Goal: Task Accomplishment & Management: Manage account settings

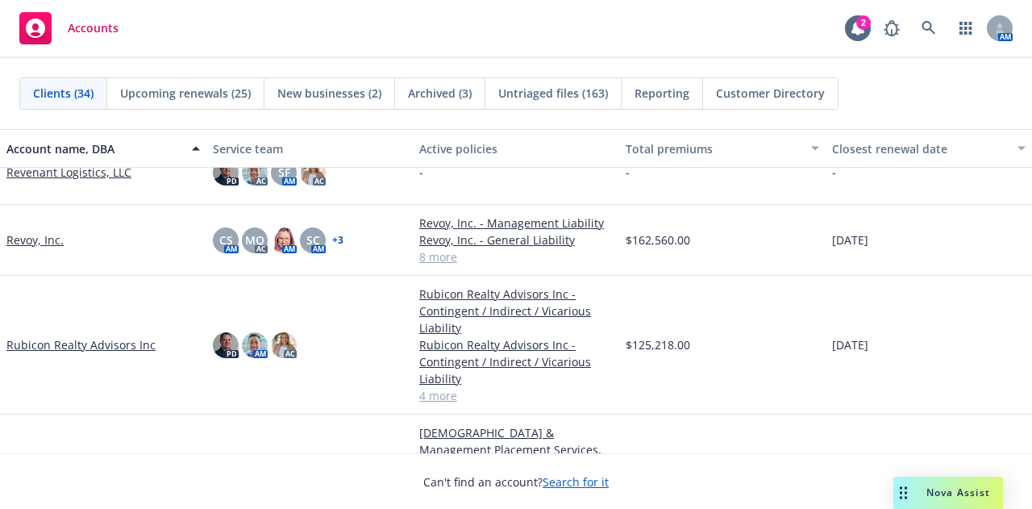
scroll to position [1806, 0]
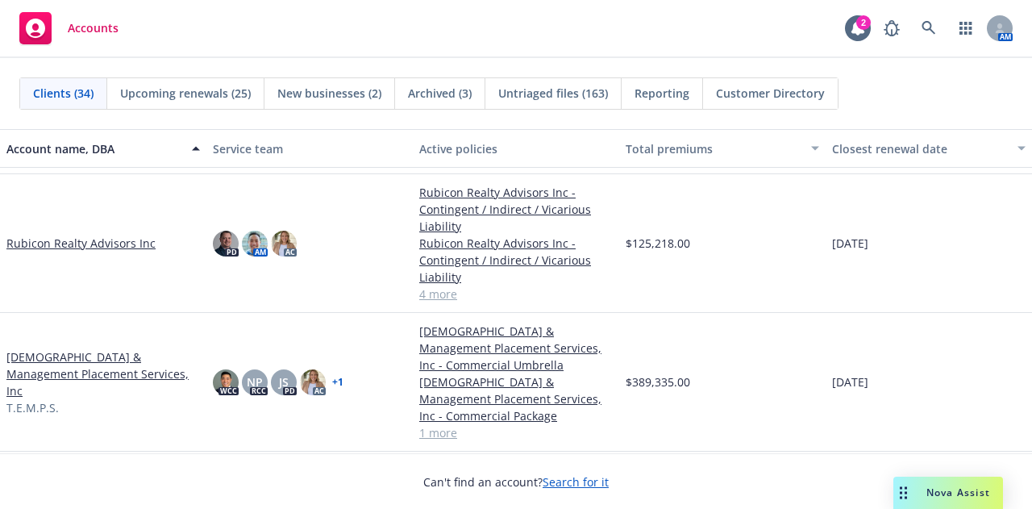
click at [117, 246] on link "Rubicon Realty Advisors Inc" at bounding box center [80, 243] width 149 height 17
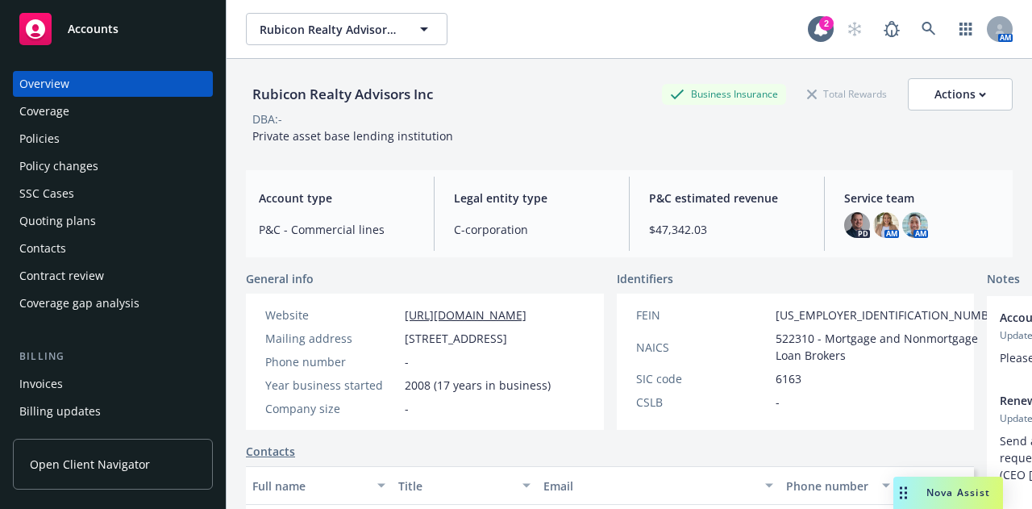
click at [70, 390] on div "Invoices" at bounding box center [112, 384] width 187 height 26
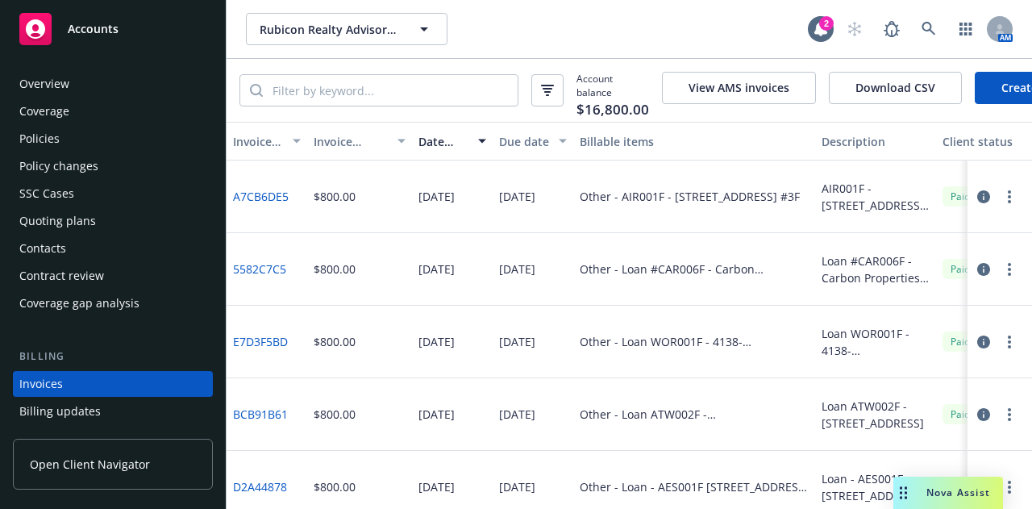
click at [977, 89] on link "Create Invoice" at bounding box center [1040, 88] width 131 height 32
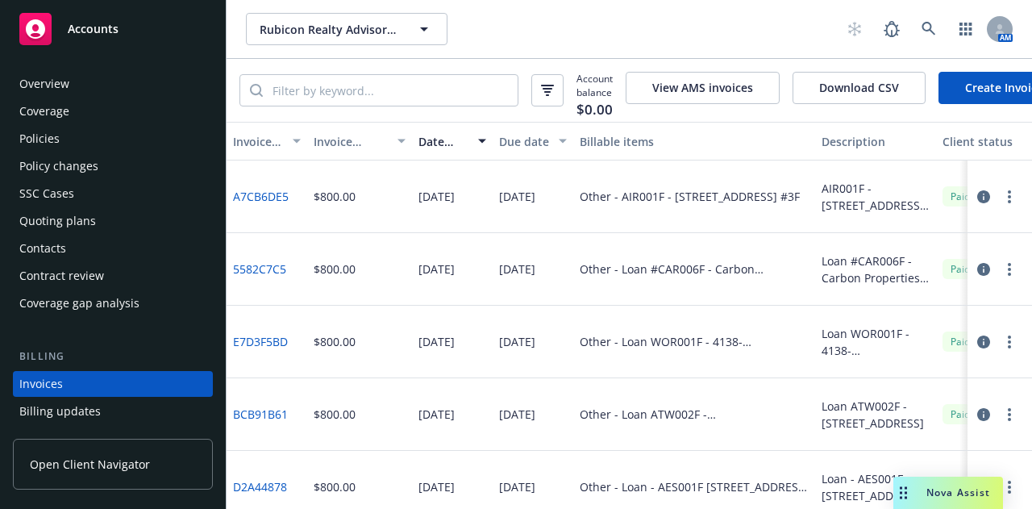
scroll to position [103, 0]
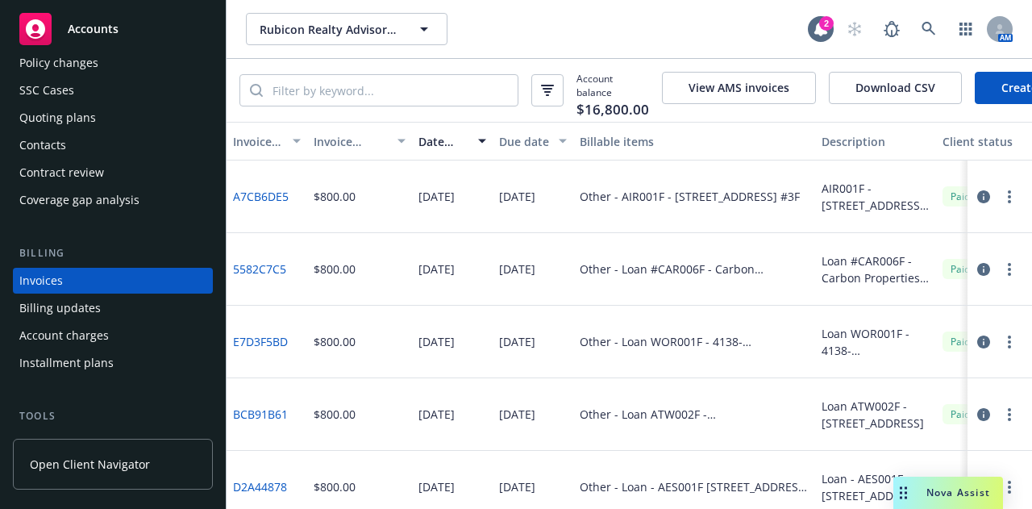
click at [148, 332] on div "Account charges" at bounding box center [112, 335] width 187 height 26
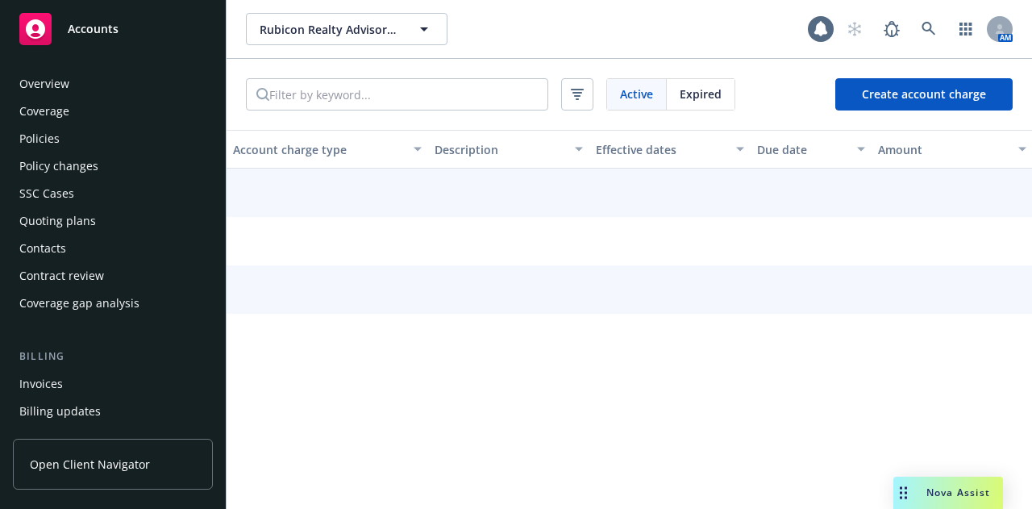
scroll to position [158, 0]
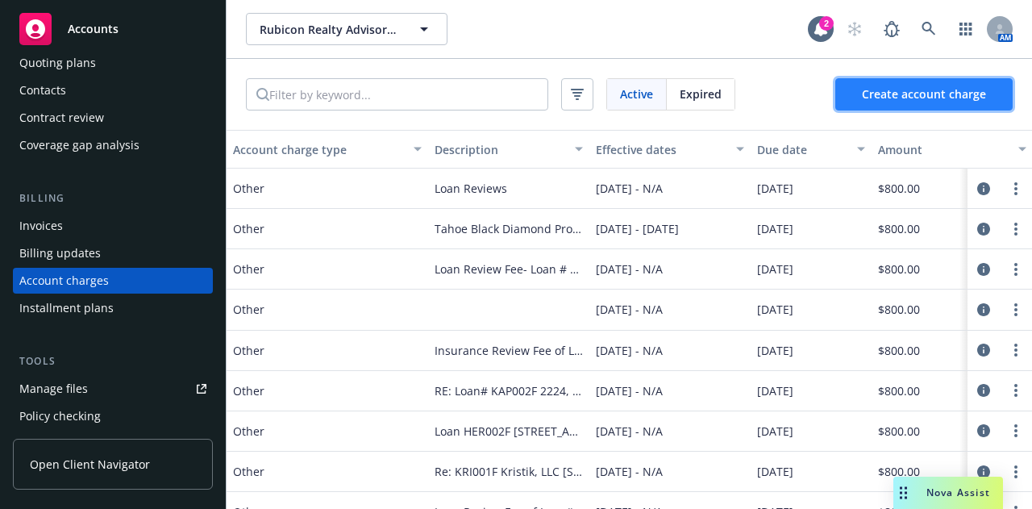
click at [931, 98] on span "Create account charge" at bounding box center [924, 93] width 124 height 15
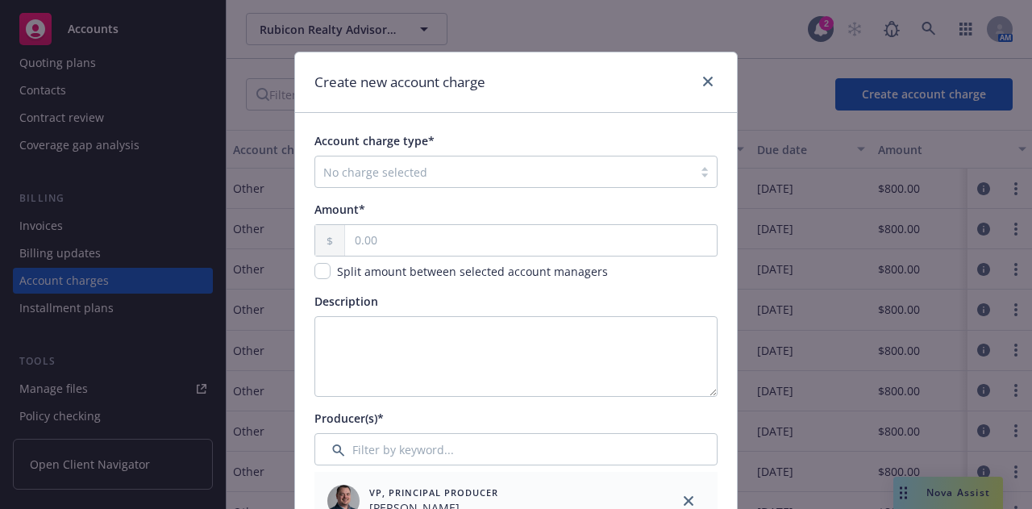
click at [461, 169] on div at bounding box center [503, 171] width 361 height 19
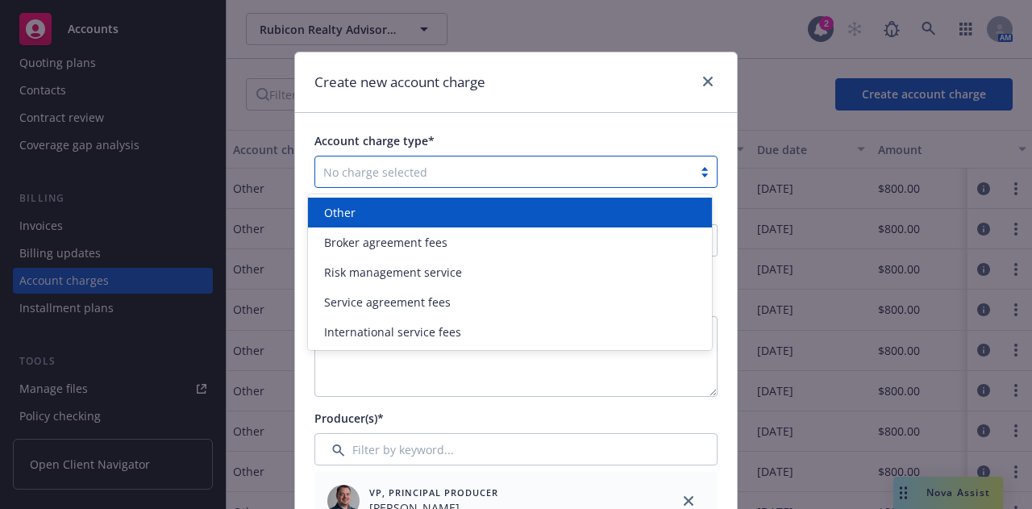
click at [448, 214] on div "Other" at bounding box center [510, 212] width 384 height 17
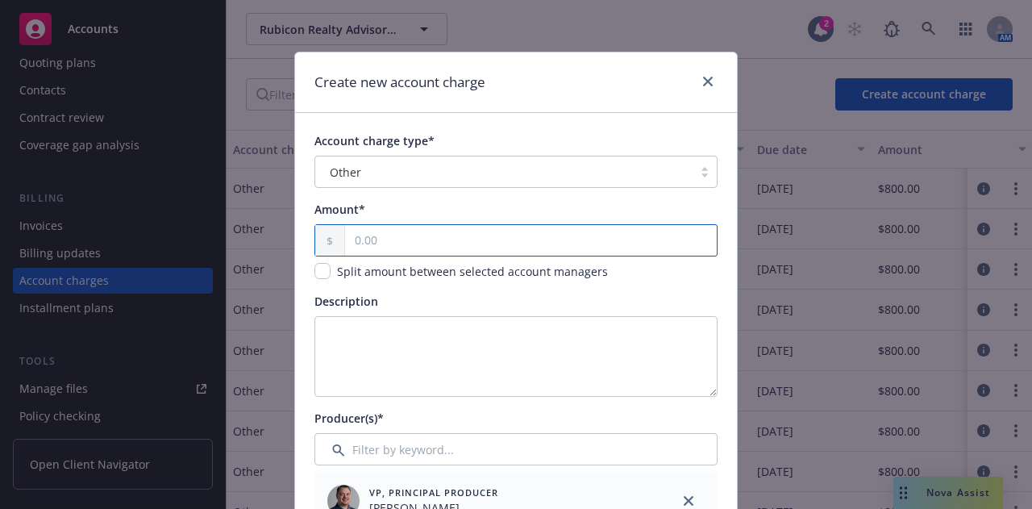
click at [429, 253] on input "text" at bounding box center [531, 240] width 372 height 31
type input "800.00"
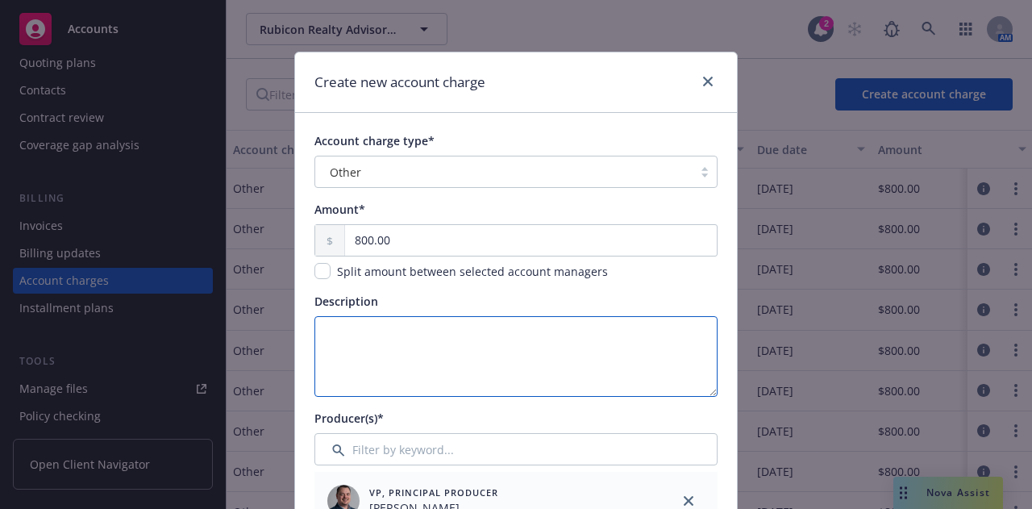
click at [428, 343] on textarea "Description" at bounding box center [515, 356] width 403 height 81
paste textarea "ASS002F 1400 E Santa Paula / Associates Insectary"
click at [364, 328] on textarea "ASS002F 1400 E Santa Paula / Associates Insectary" at bounding box center [515, 356] width 403 height 81
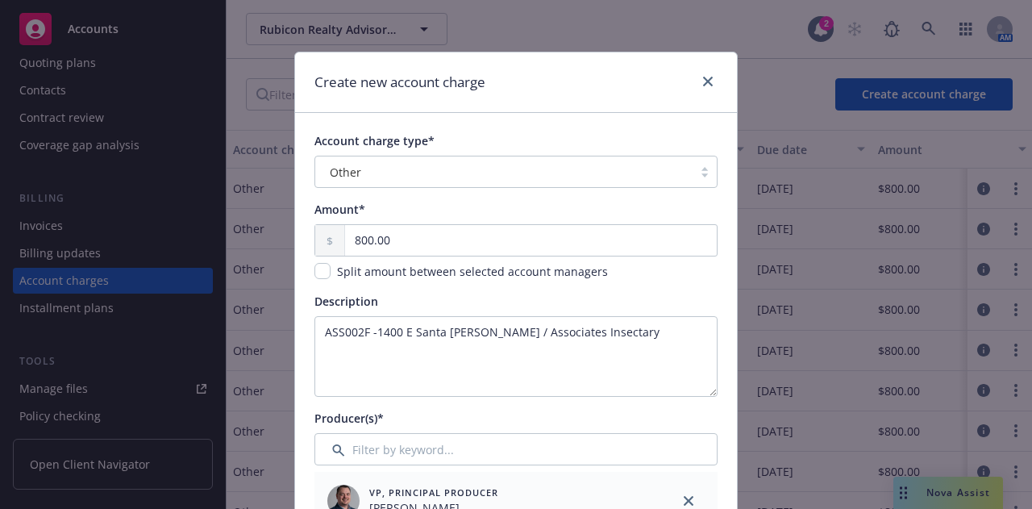
click at [523, 85] on div "Create new account charge" at bounding box center [516, 82] width 442 height 60
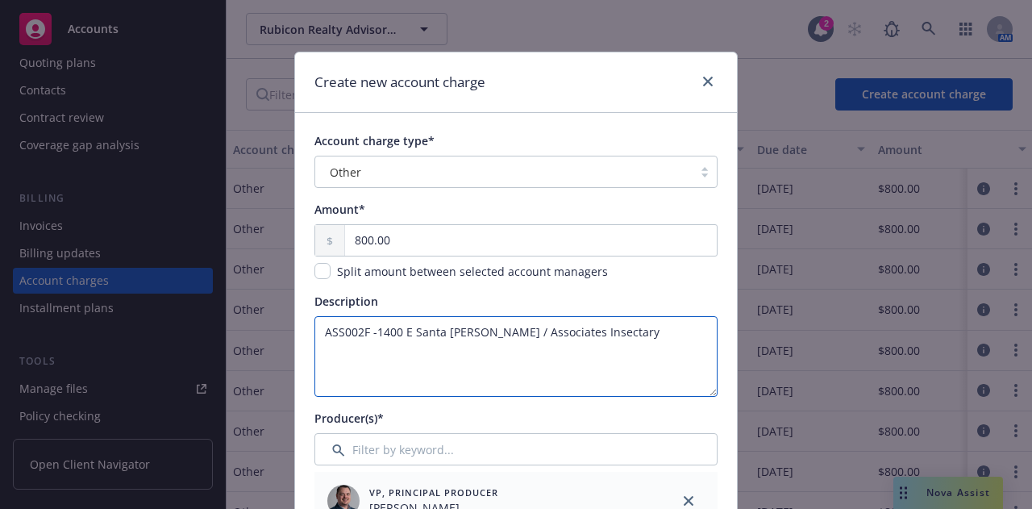
click at [367, 329] on textarea "ASS002F -1400 E Santa Paula / Associates Insectary" at bounding box center [515, 356] width 403 height 81
click at [369, 329] on textarea "ASS002F -1400 E Santa Paula / Associates Insectary" at bounding box center [515, 356] width 403 height 81
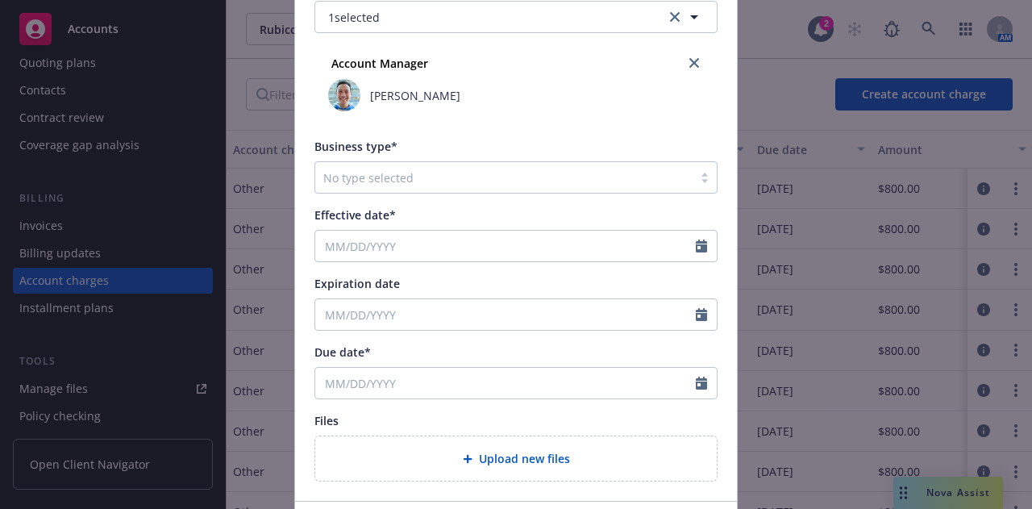
scroll to position [566, 0]
type textarea "ASS002F - 1400 E Santa [PERSON_NAME] / Associates Insectary"
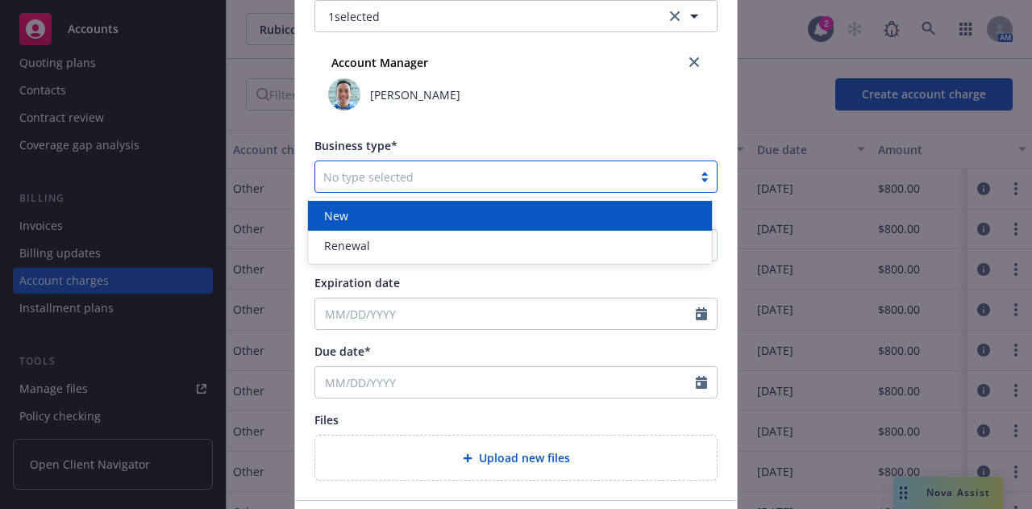
click at [507, 170] on div at bounding box center [503, 176] width 361 height 19
click at [470, 214] on div "New" at bounding box center [510, 215] width 384 height 17
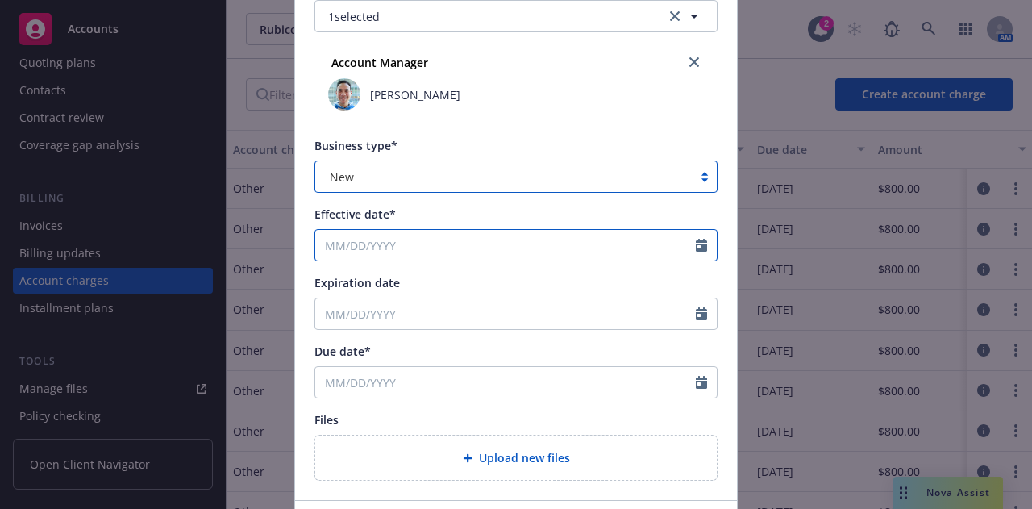
click at [463, 239] on input "Effective date*" at bounding box center [505, 245] width 380 height 31
select select "9"
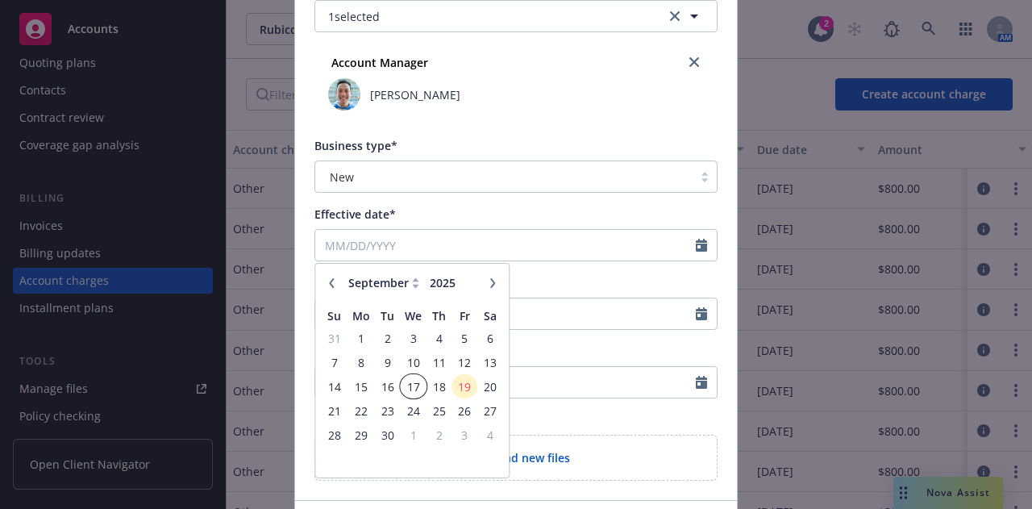
click at [401, 384] on span "17" at bounding box center [412, 386] width 23 height 20
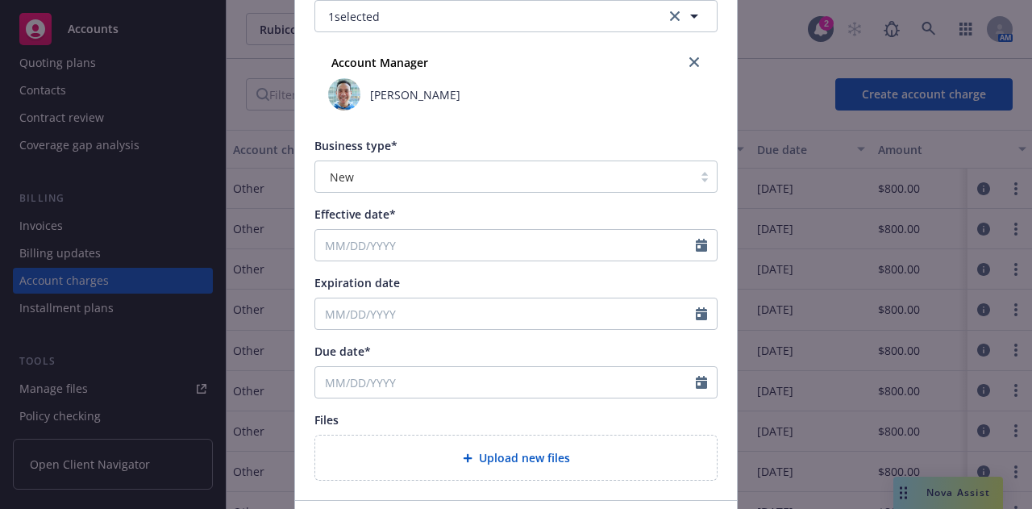
type input "09/17/2025"
type input "09/17/2026"
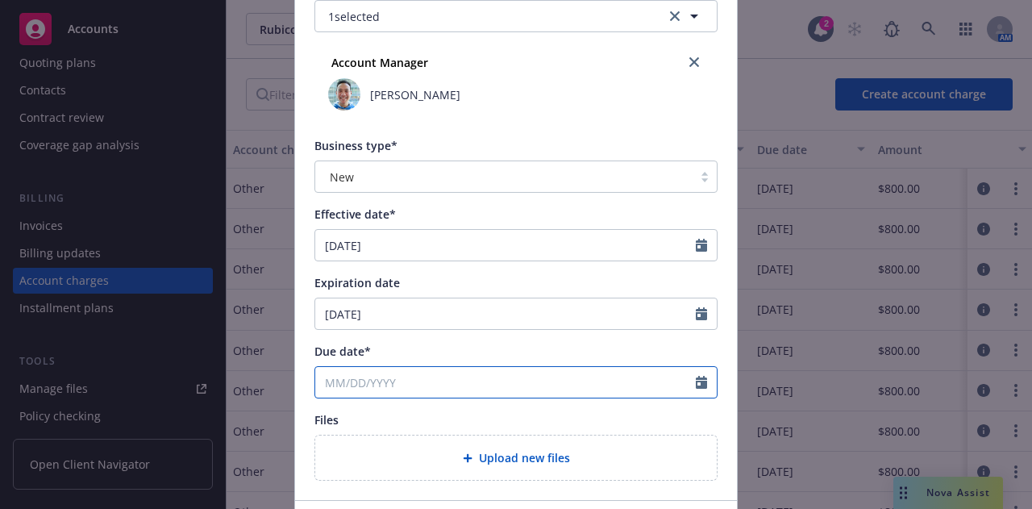
click at [696, 384] on icon "Calendar" at bounding box center [701, 382] width 11 height 13
select select "9"
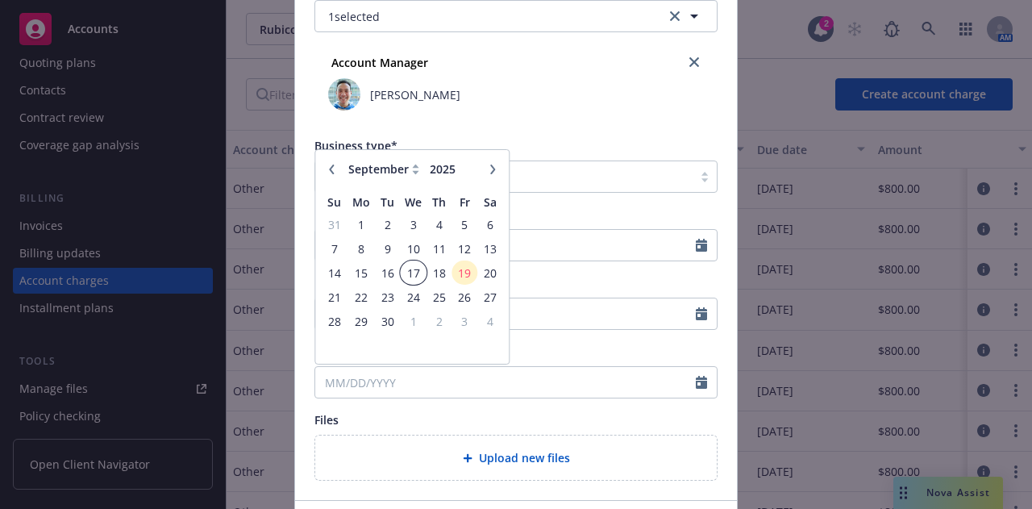
click at [411, 273] on span "17" at bounding box center [412, 273] width 23 height 20
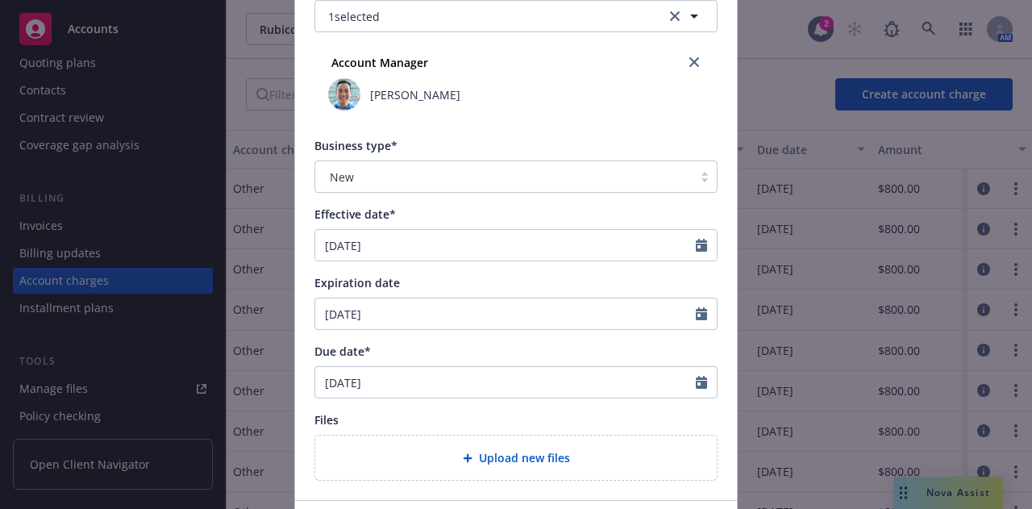
type input "09/17/2025"
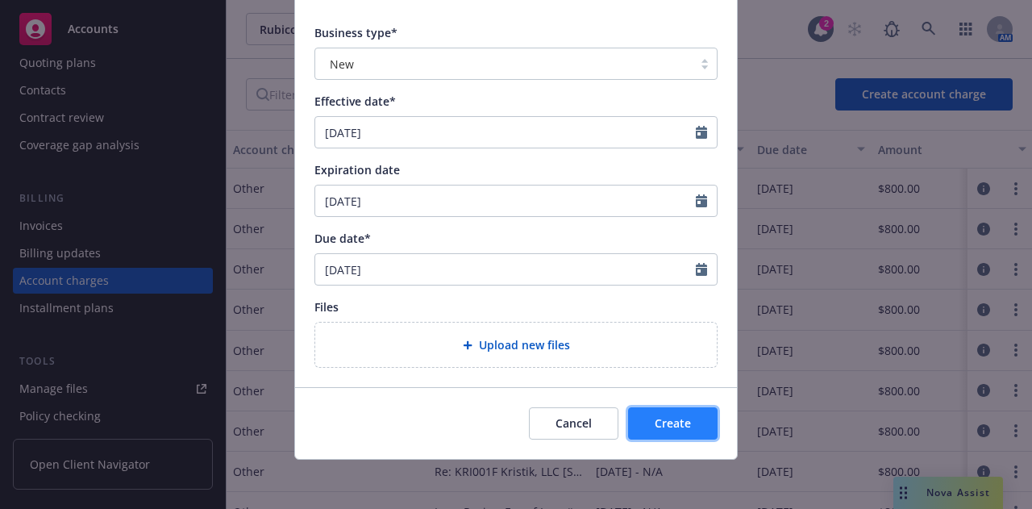
click at [659, 426] on span "Create" at bounding box center [673, 422] width 36 height 15
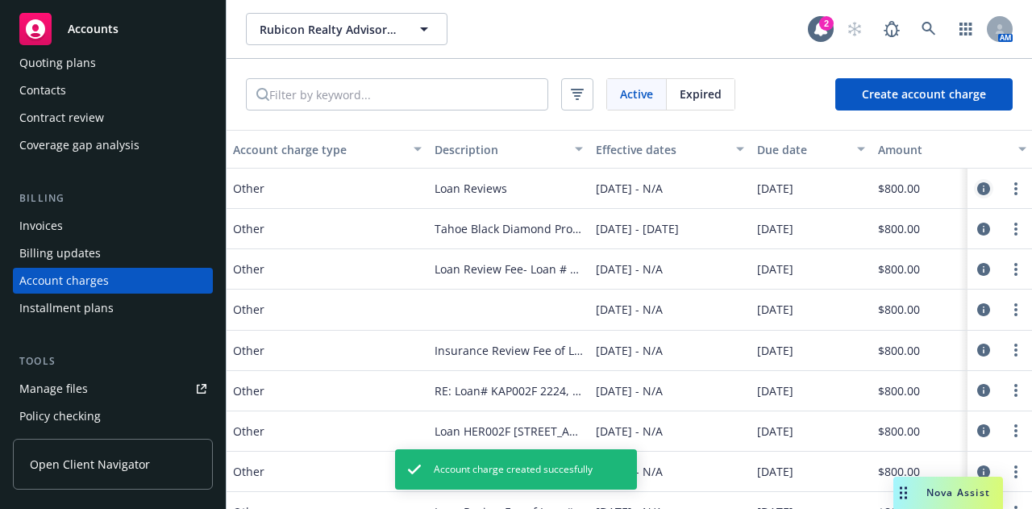
click at [977, 191] on icon "circleInformation" at bounding box center [983, 188] width 13 height 13
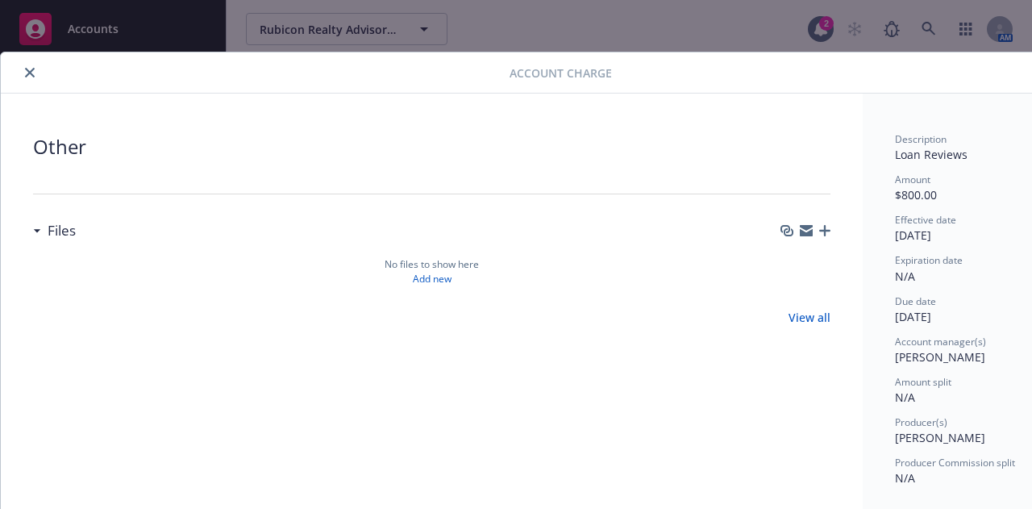
click at [31, 70] on icon "close" at bounding box center [30, 73] width 10 height 10
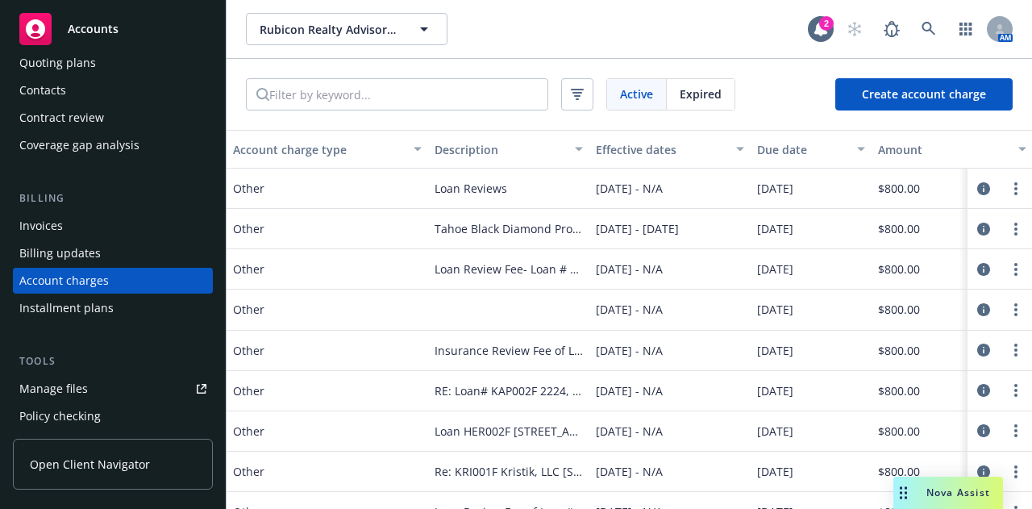
click at [787, 154] on div "Due date" at bounding box center [802, 149] width 90 height 17
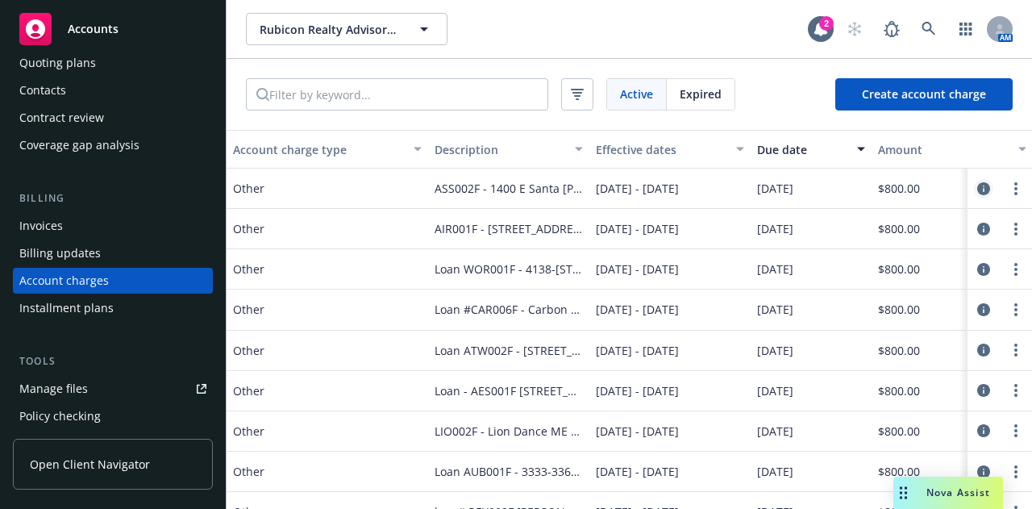
click at [977, 189] on icon "circleInformation" at bounding box center [983, 188] width 13 height 13
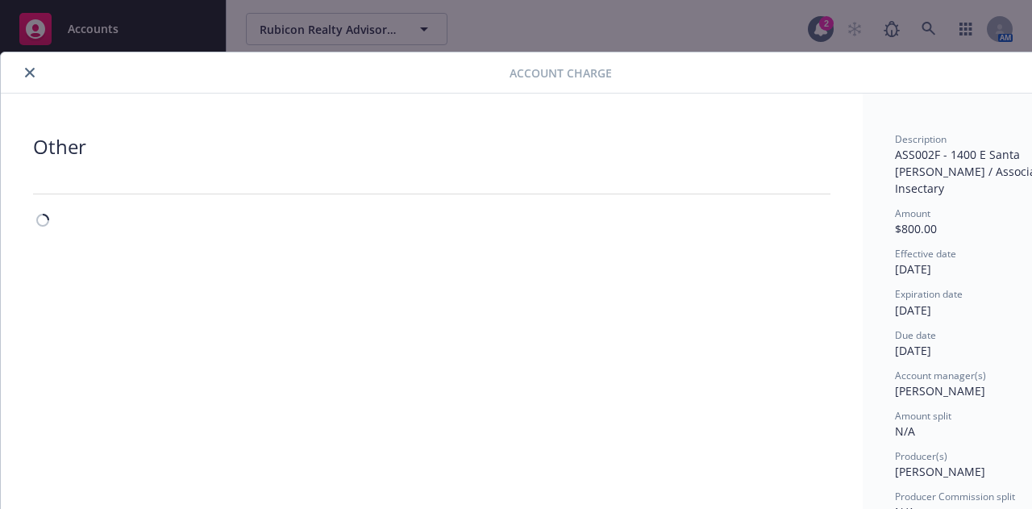
scroll to position [40, 0]
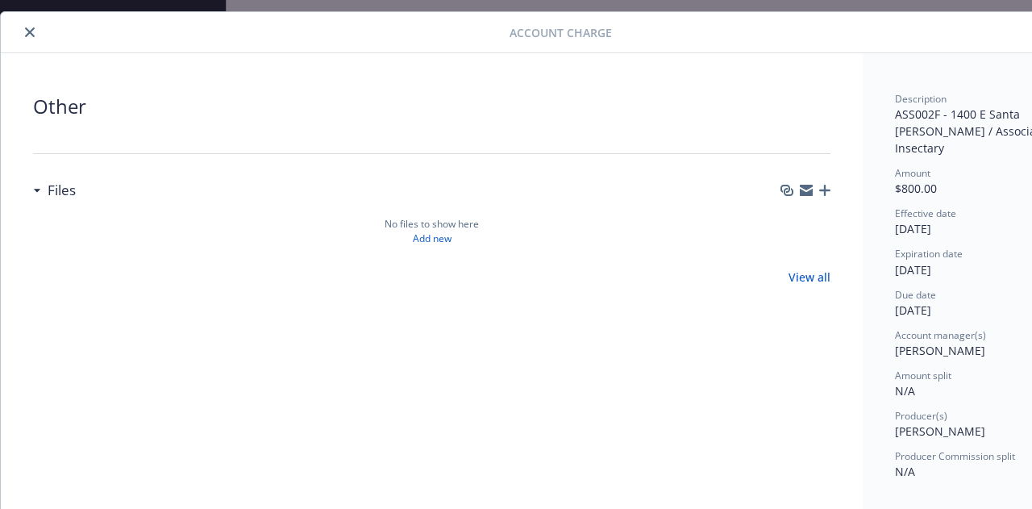
click at [825, 192] on icon "button" at bounding box center [824, 190] width 11 height 11
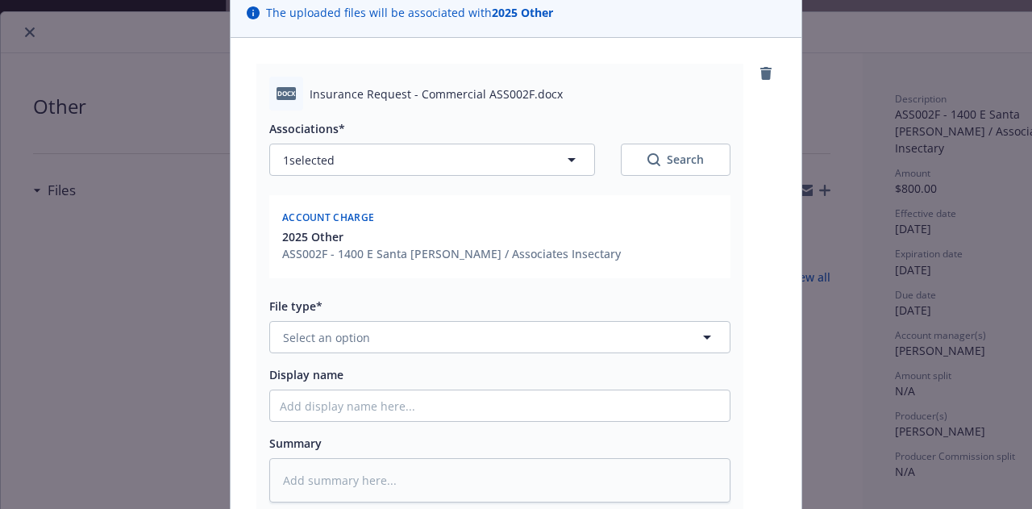
scroll to position [128, 0]
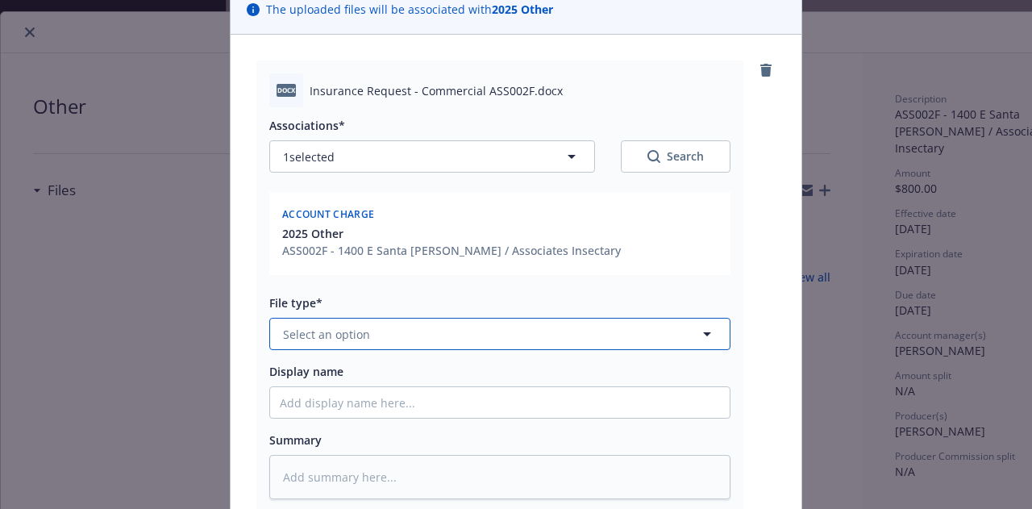
click at [477, 330] on button "Select an option" at bounding box center [499, 334] width 461 height 32
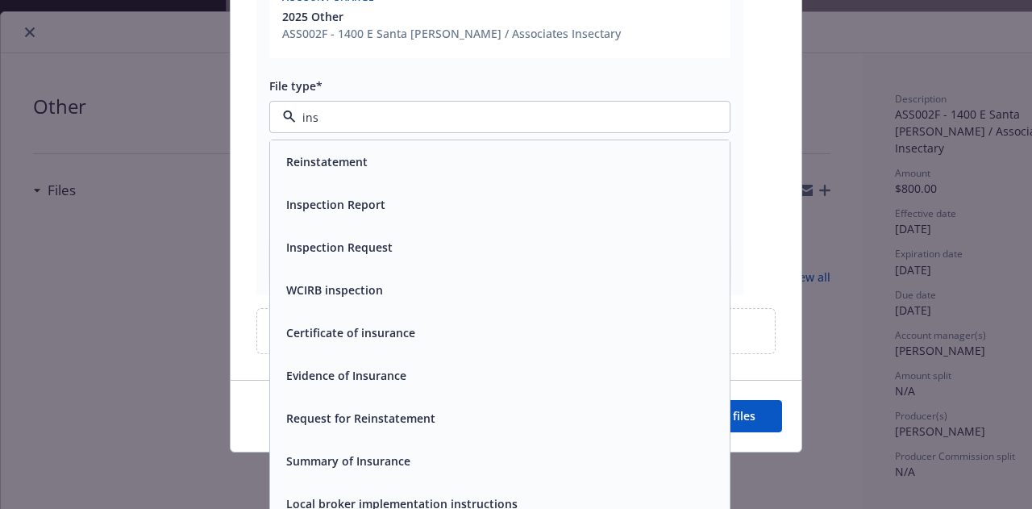
scroll to position [360, 0]
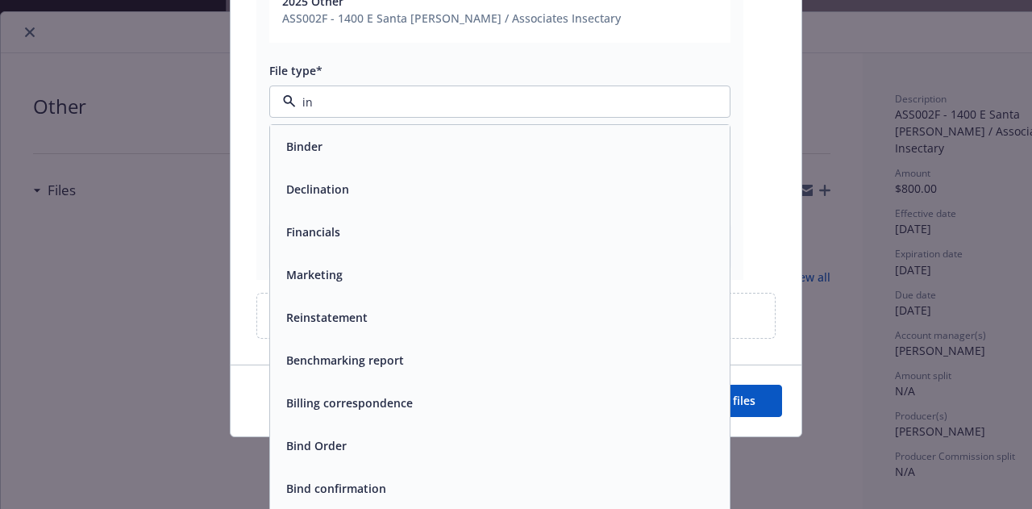
type input "i"
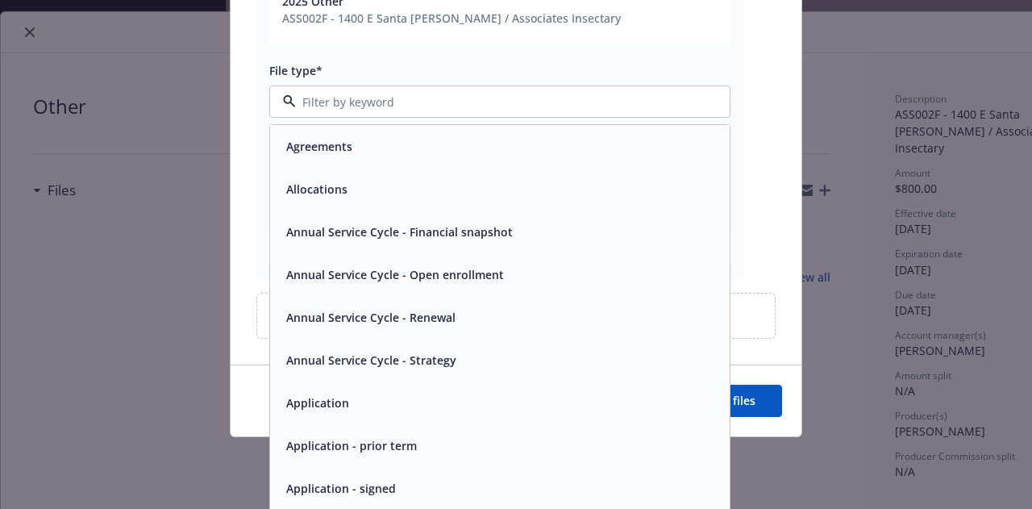
click at [322, 144] on span "Agreements" at bounding box center [319, 146] width 66 height 17
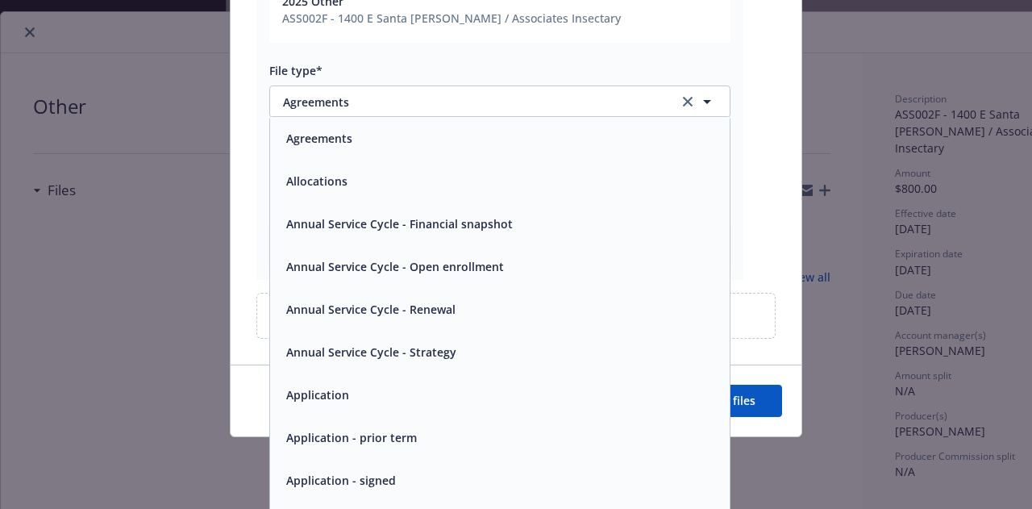
scroll to position [338, 0]
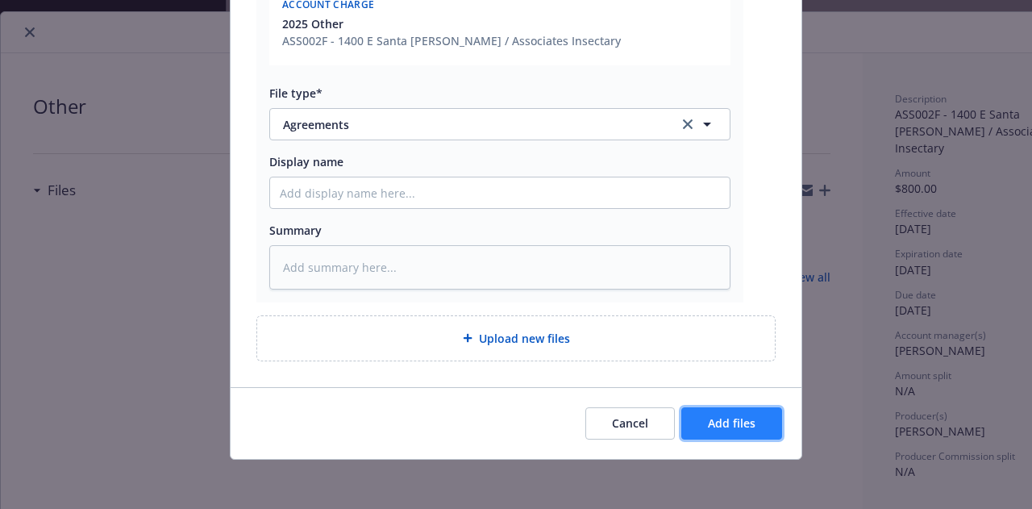
click at [724, 422] on span "Add files" at bounding box center [732, 422] width 48 height 15
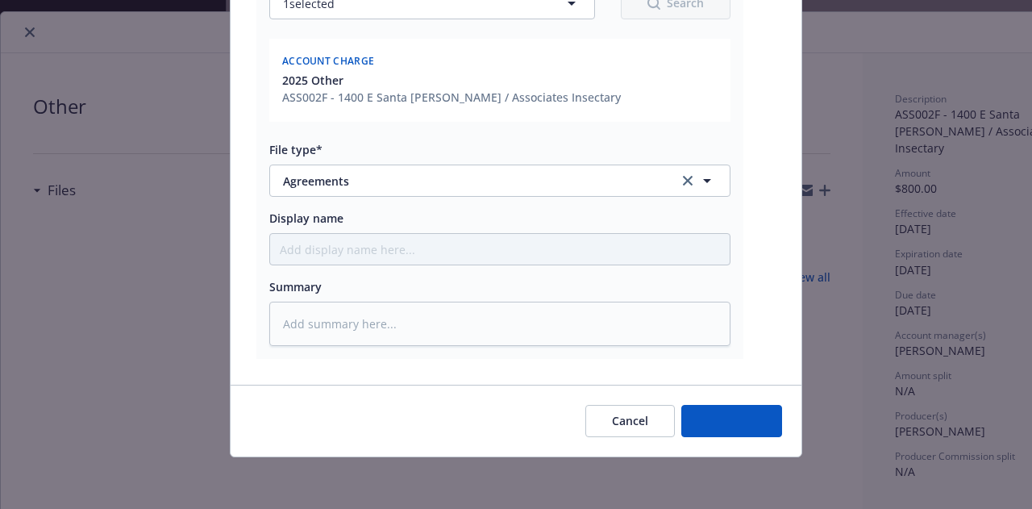
scroll to position [279, 0]
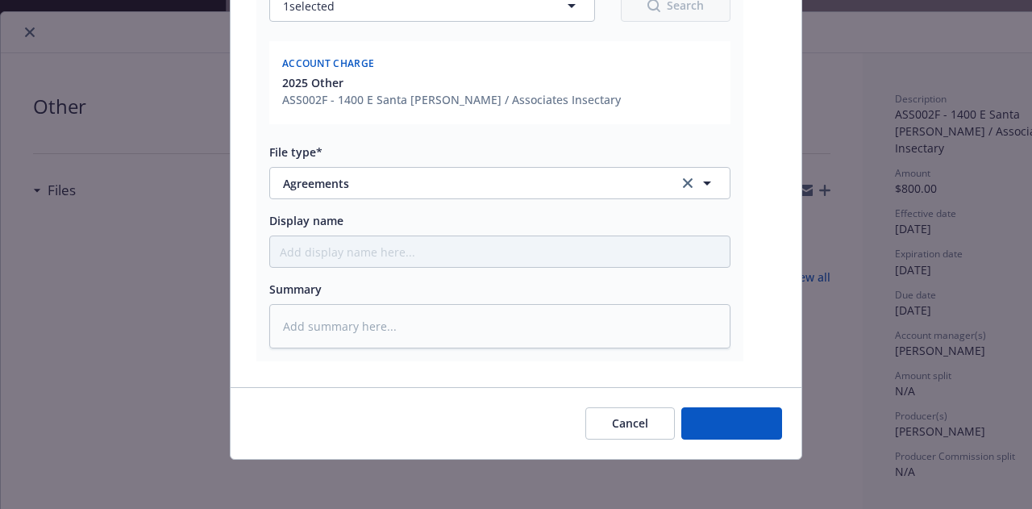
type textarea "x"
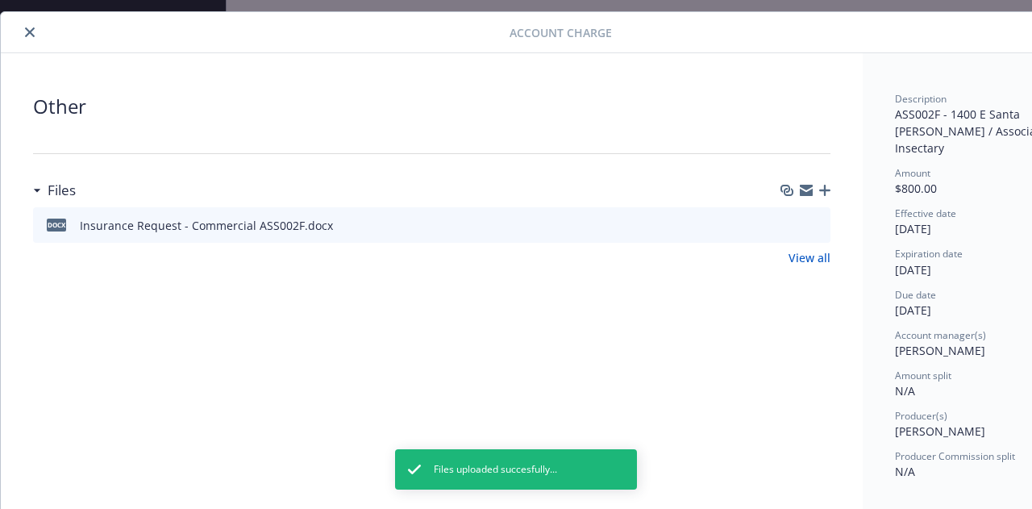
click at [27, 31] on icon "close" at bounding box center [30, 32] width 10 height 10
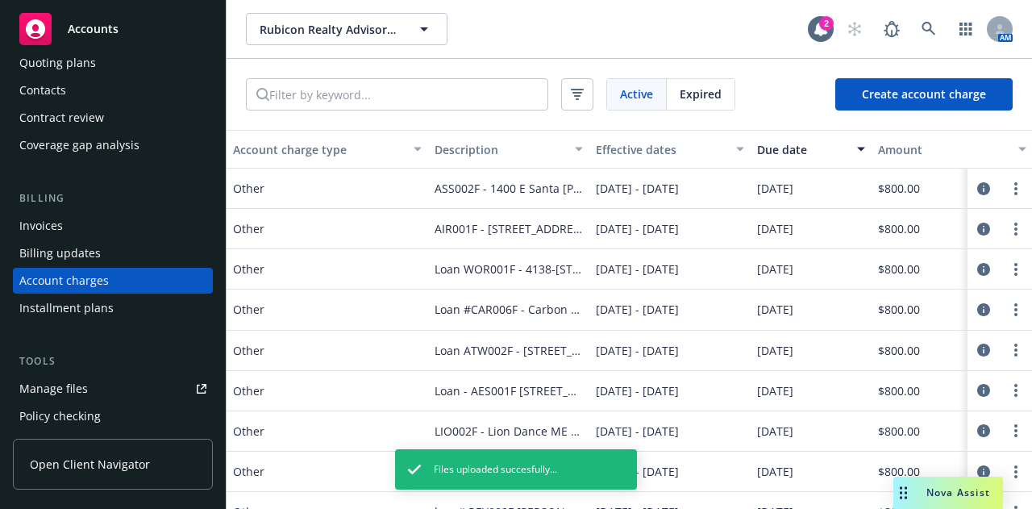
click at [79, 223] on div "Invoices" at bounding box center [112, 226] width 187 height 26
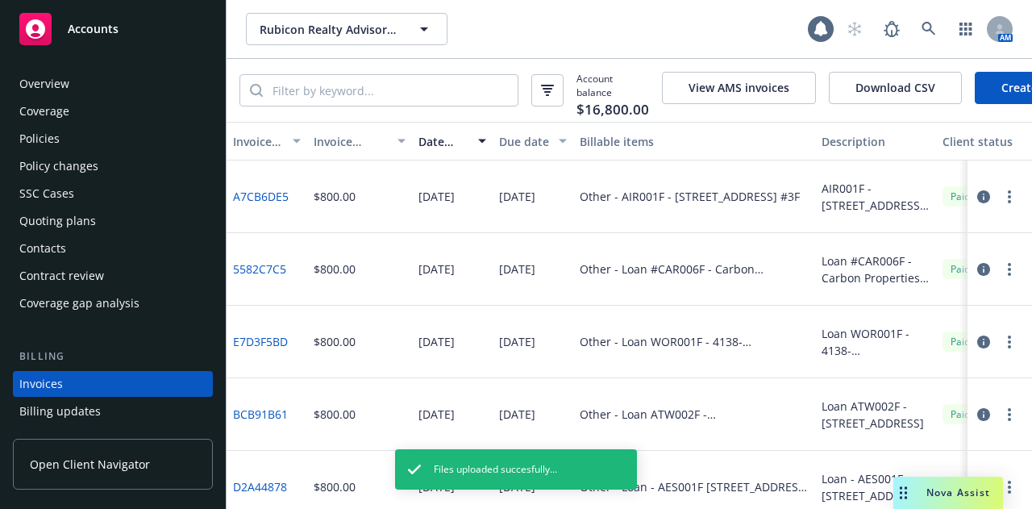
scroll to position [103, 0]
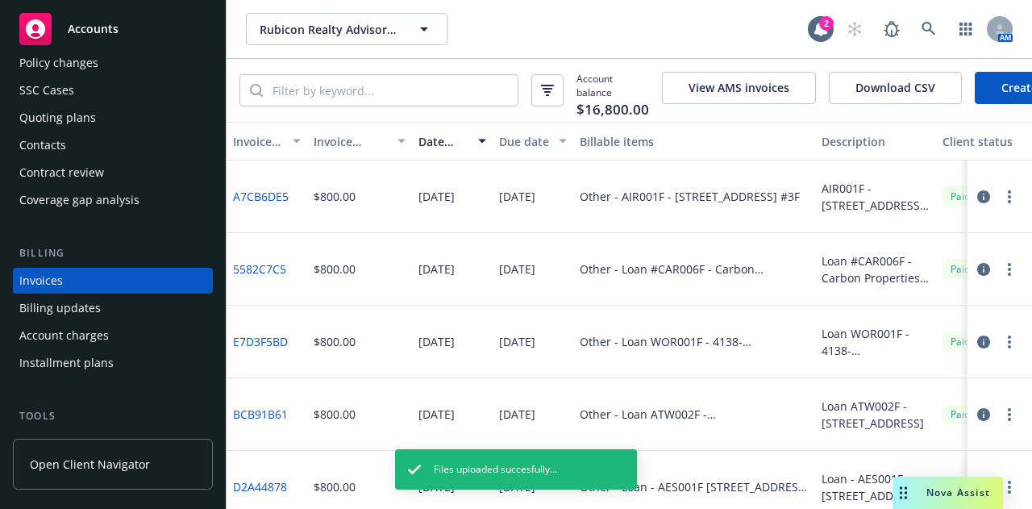
click at [1009, 94] on link "Create Invoice" at bounding box center [1040, 88] width 131 height 32
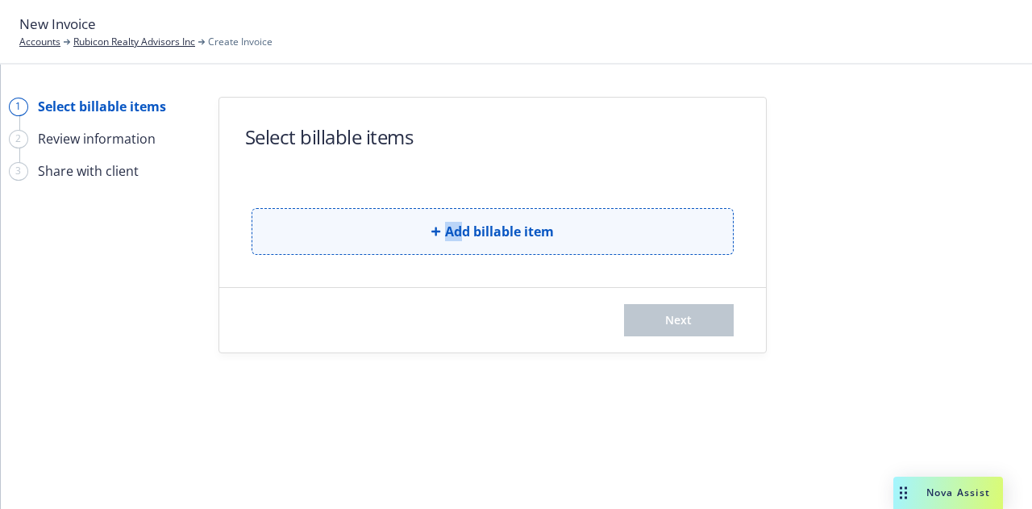
drag, startPoint x: 0, startPoint y: 0, endPoint x: 505, endPoint y: 236, distance: 557.1
click at [505, 236] on form "Select billable items Add billable item Next" at bounding box center [492, 225] width 547 height 255
click at [409, 247] on button "Add billable item" at bounding box center [492, 231] width 482 height 47
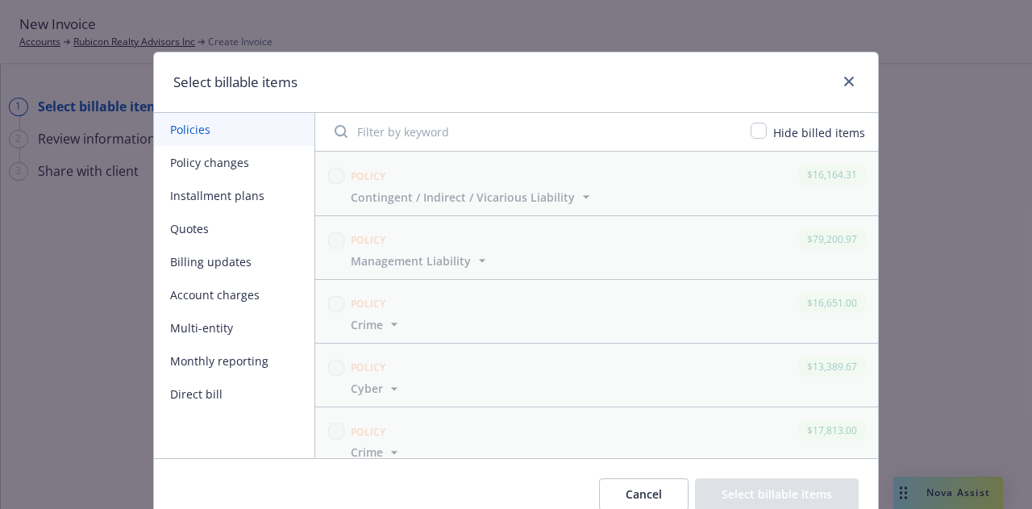
click at [232, 296] on button "Account charges" at bounding box center [234, 294] width 160 height 33
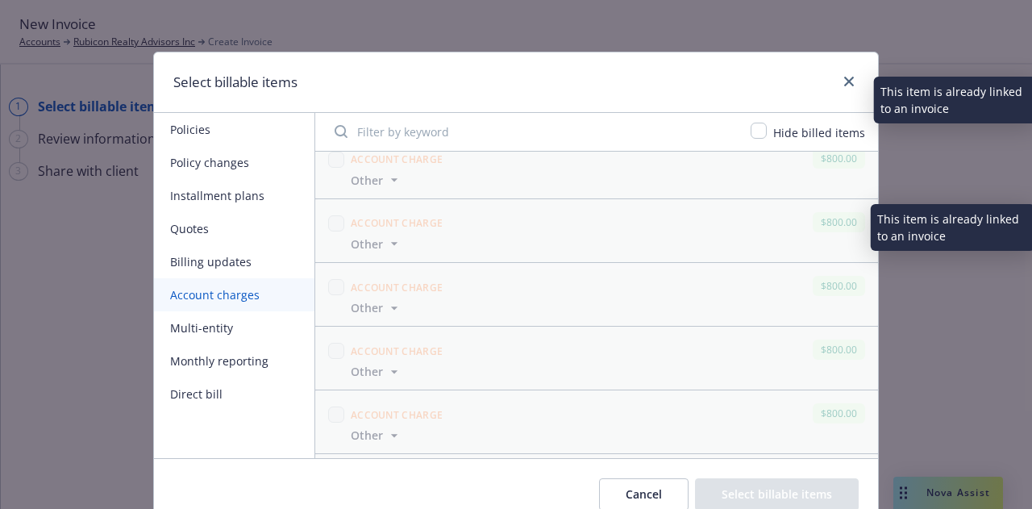
scroll to position [1932, 0]
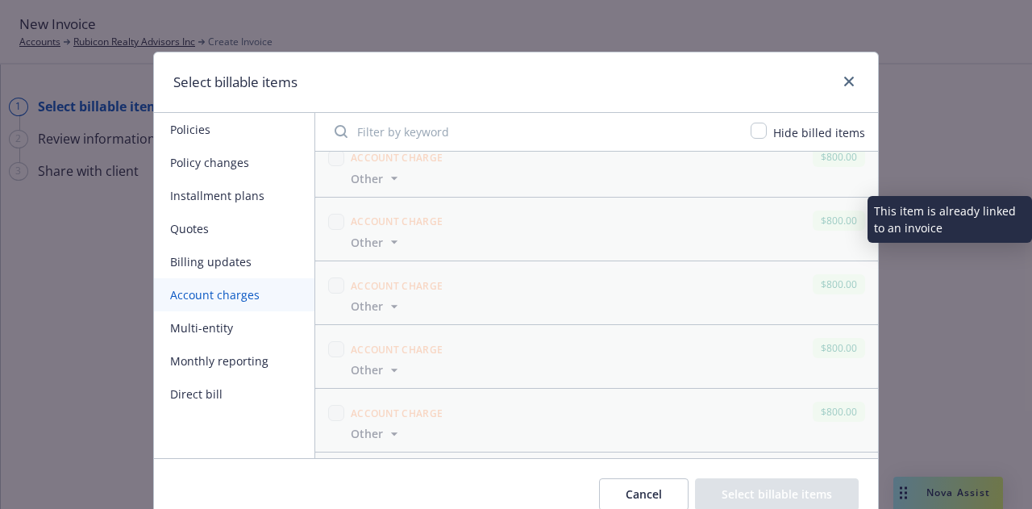
click at [490, 244] on div "Account charge $800.00 Other Effective dates 04/24/2024 - N/A Due date 05/01/20…" at bounding box center [596, 228] width 563 height 63
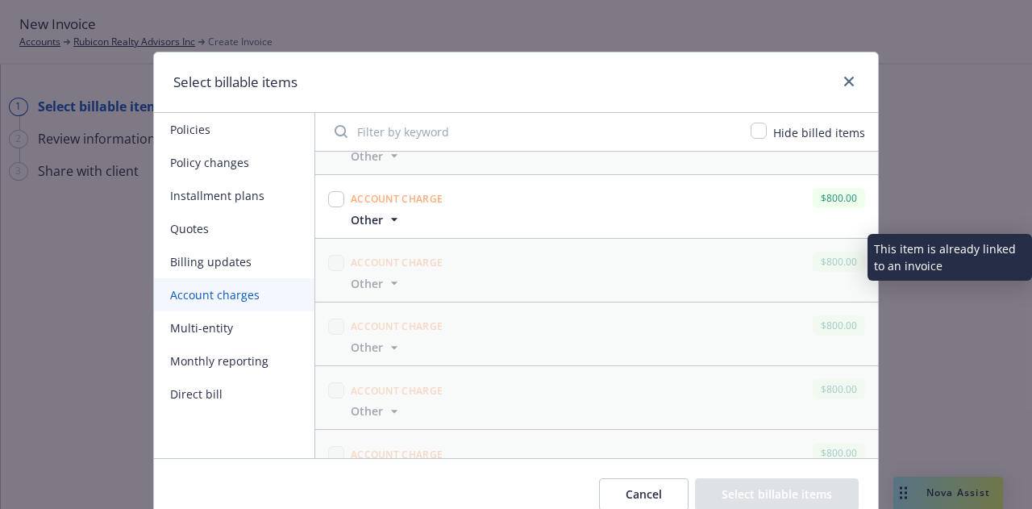
scroll to position [2783, 0]
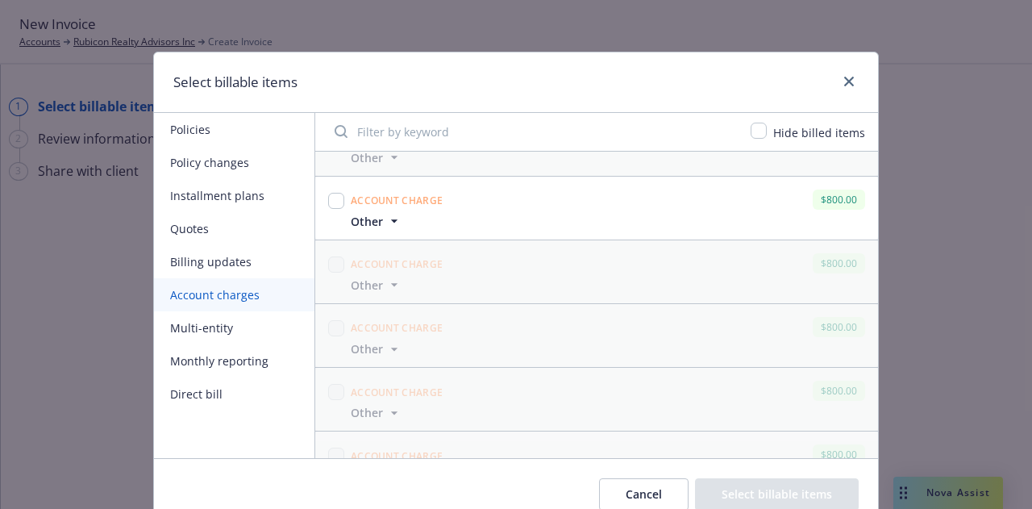
click at [386, 213] on icon "button" at bounding box center [394, 221] width 16 height 16
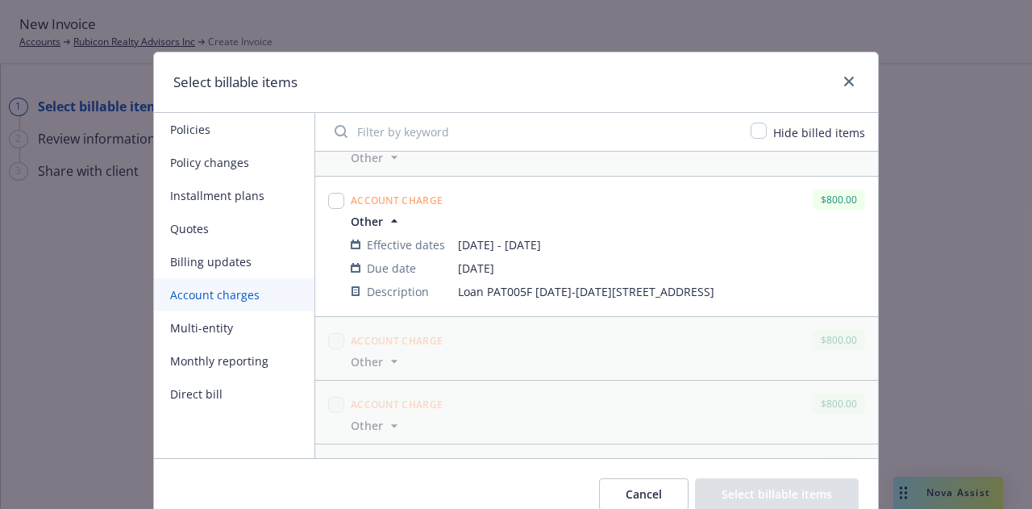
click at [391, 219] on icon "button" at bounding box center [394, 220] width 6 height 3
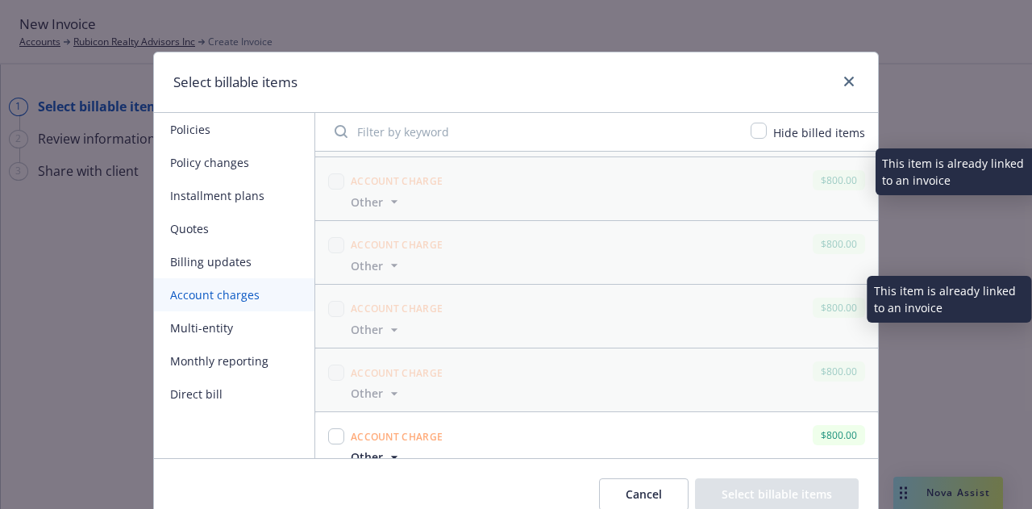
scroll to position [3695, 0]
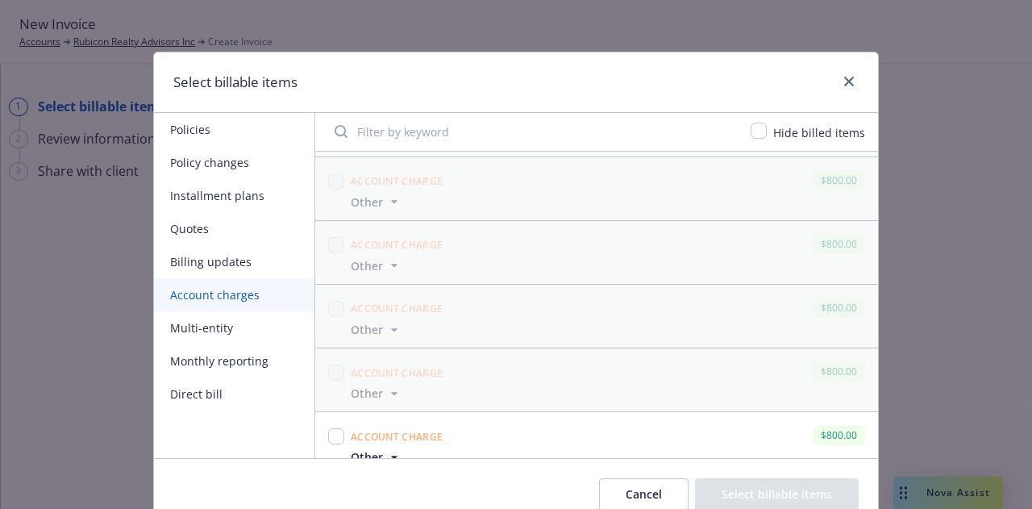
click at [374, 448] on span "Other" at bounding box center [367, 456] width 32 height 17
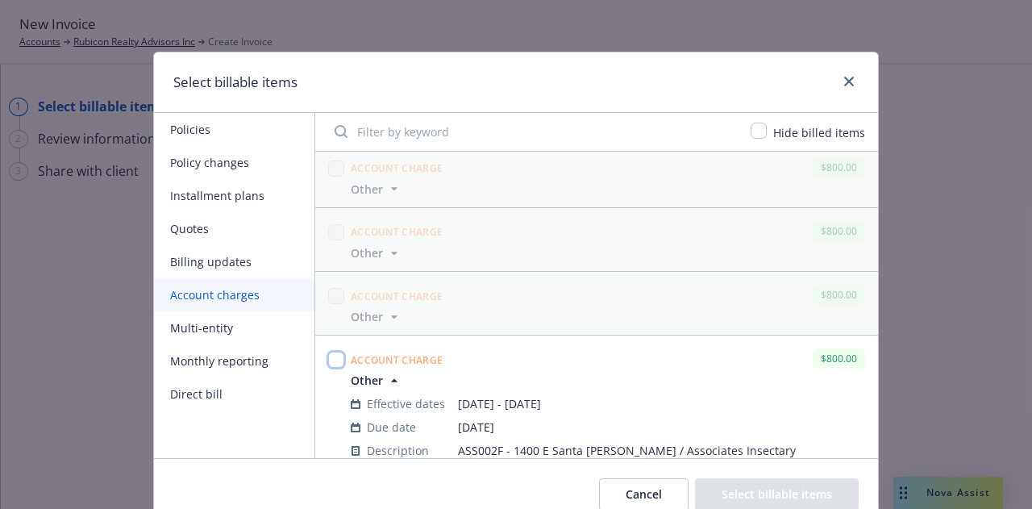
click at [332, 351] on input "checkbox" at bounding box center [336, 359] width 16 height 16
checkbox input "true"
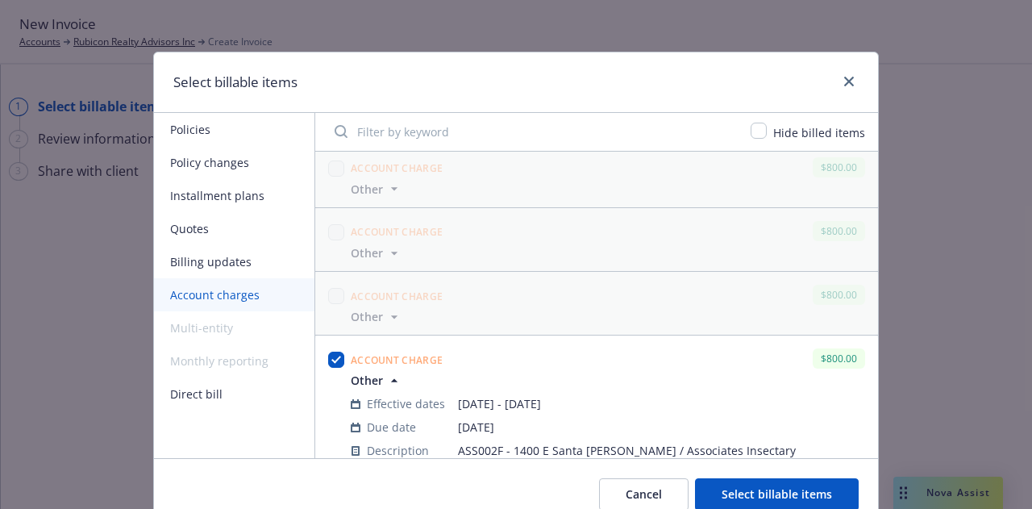
click at [737, 489] on button "Select billable items" at bounding box center [777, 494] width 164 height 32
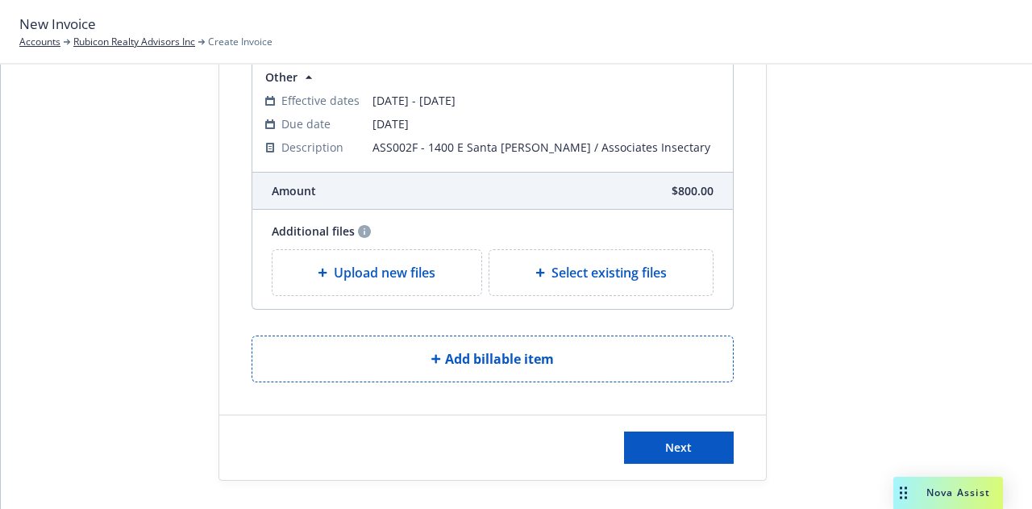
scroll to position [151, 0]
click at [684, 439] on span "Next" at bounding box center [678, 446] width 27 height 15
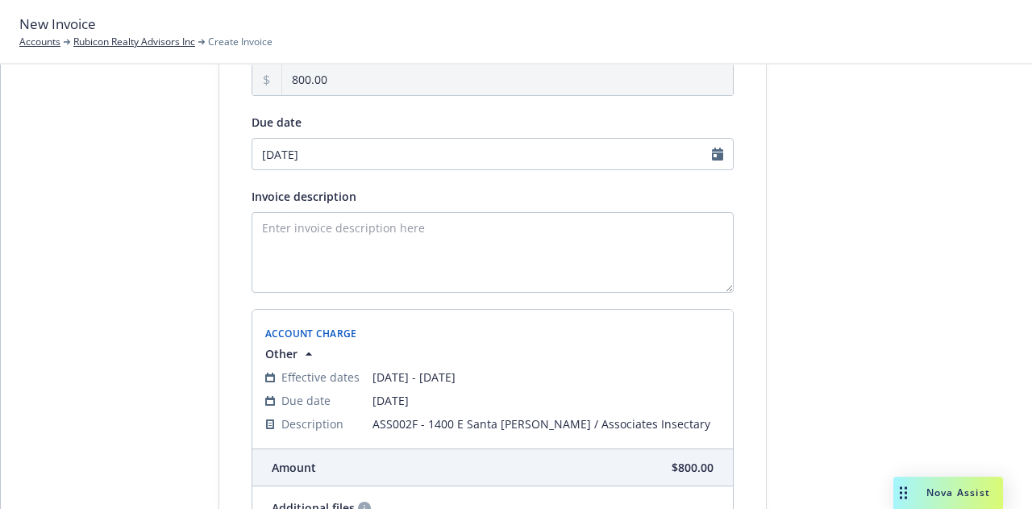
scroll to position [162, 0]
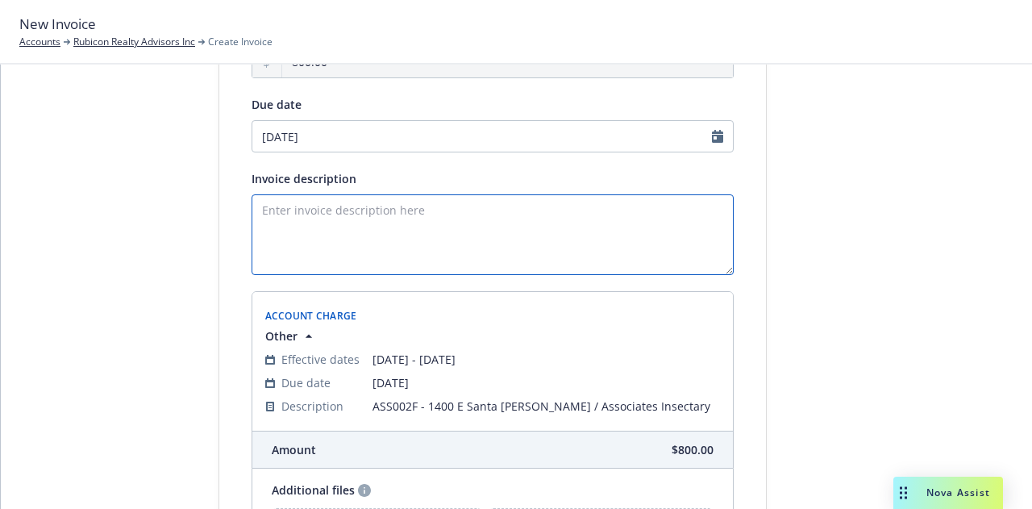
click at [580, 239] on textarea "Invoice description" at bounding box center [492, 234] width 482 height 81
paste textarea "ASS002F 1400 E Santa Paula / Associates Insectary"
click at [303, 206] on textarea "ASS002F 1400 E Santa Paula / Associates Insectary" at bounding box center [492, 234] width 482 height 81
click at [256, 210] on textarea "ASS002F - 1400 E Santa [PERSON_NAME] / Associates Insectary" at bounding box center [492, 234] width 482 height 81
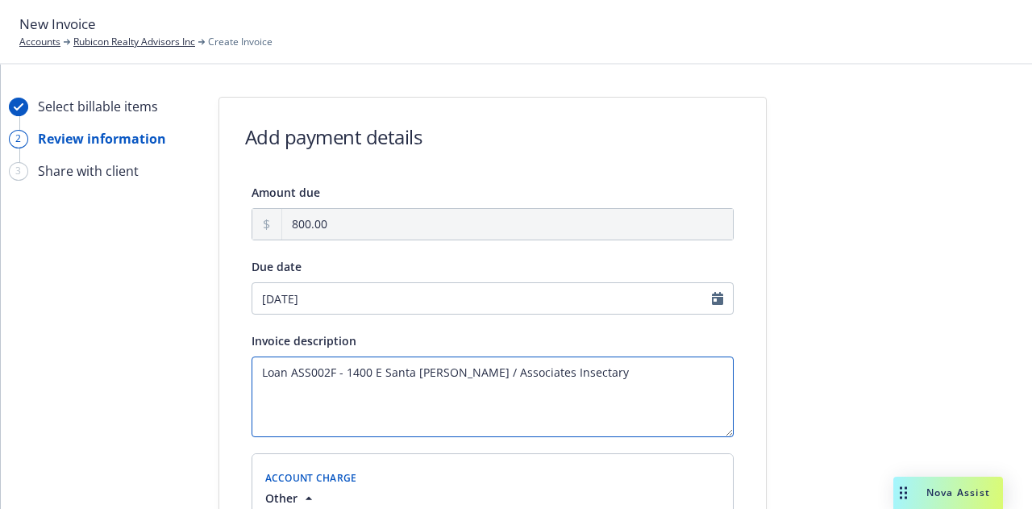
scroll to position [349, 0]
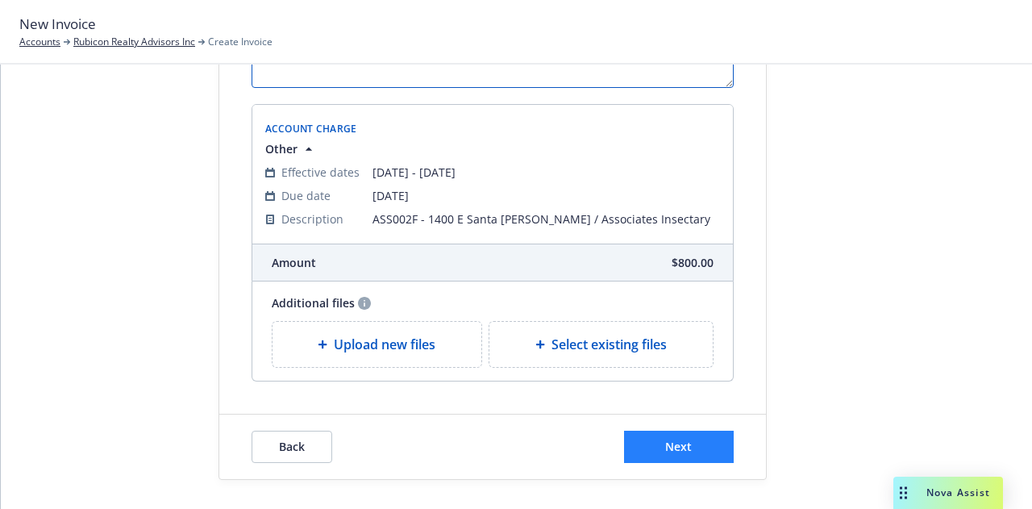
type textarea "Loan ASS002F - 1400 E Santa [PERSON_NAME] / Associates Insectary"
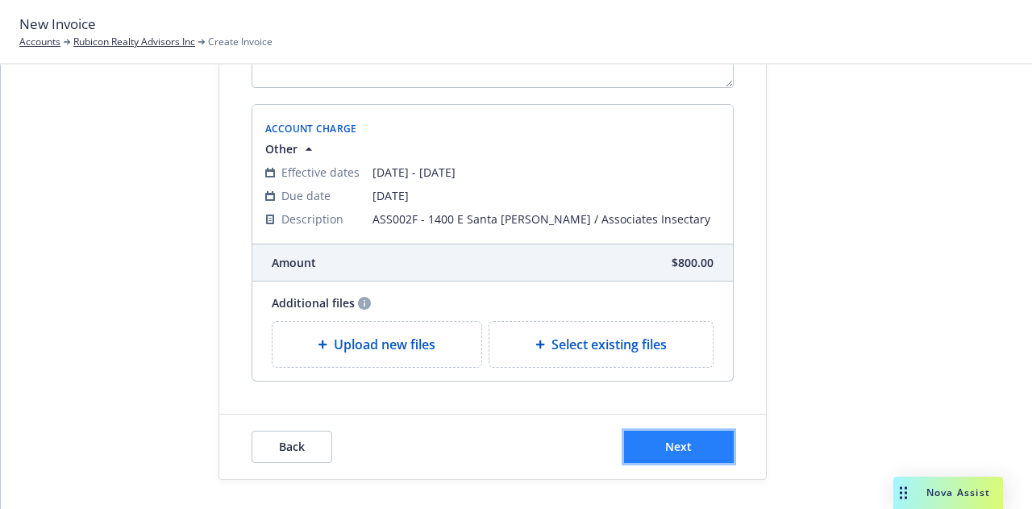
click at [709, 436] on button "Next" at bounding box center [679, 446] width 110 height 32
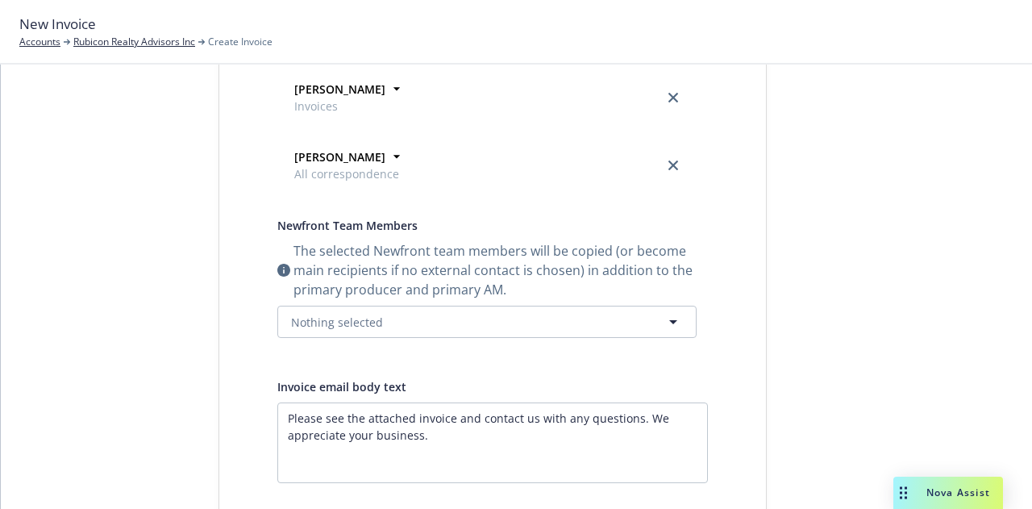
scroll to position [0, 0]
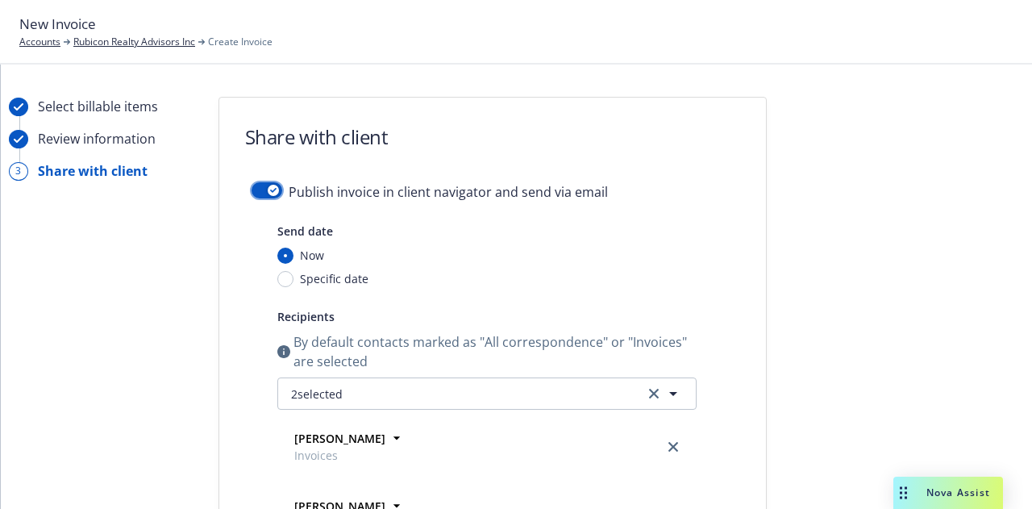
click at [270, 190] on icon "button" at bounding box center [273, 190] width 6 height 5
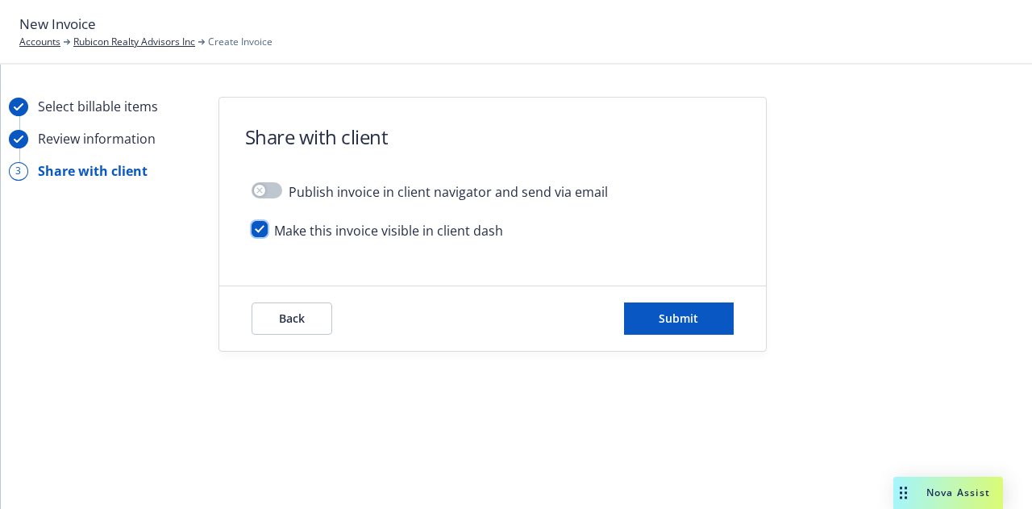
click at [260, 231] on input "checkbox" at bounding box center [259, 229] width 16 height 16
checkbox input "false"
click at [710, 326] on button "Submit" at bounding box center [679, 318] width 110 height 32
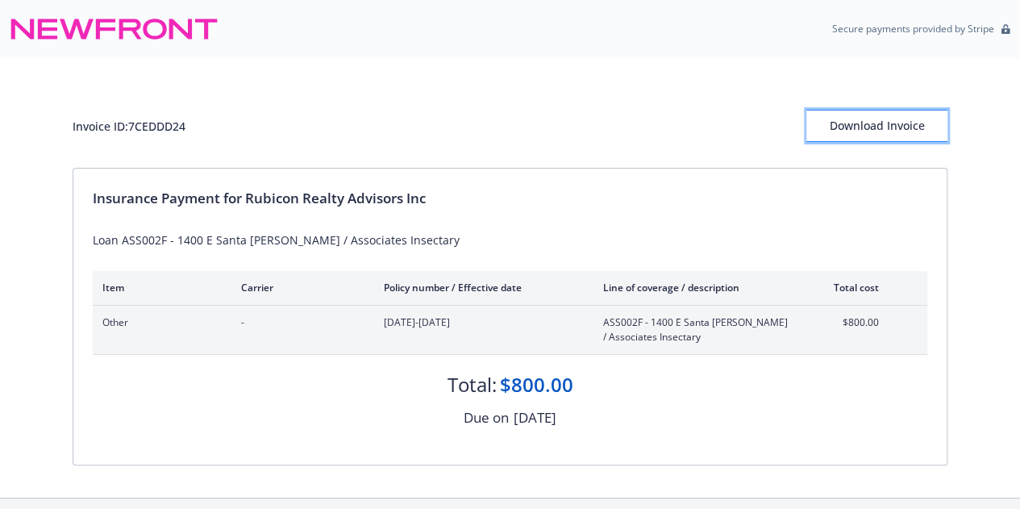
click at [853, 123] on div "Download Invoice" at bounding box center [876, 125] width 141 height 31
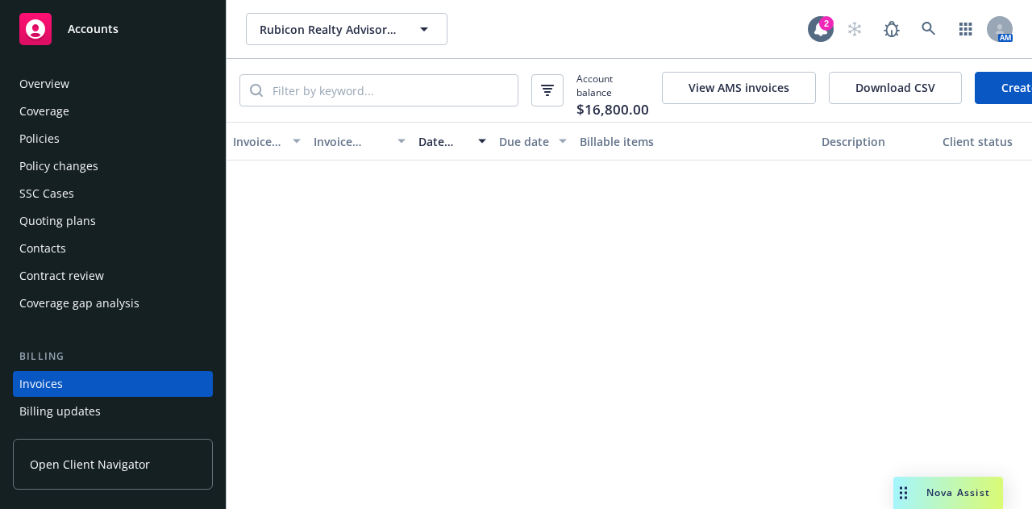
scroll to position [103, 0]
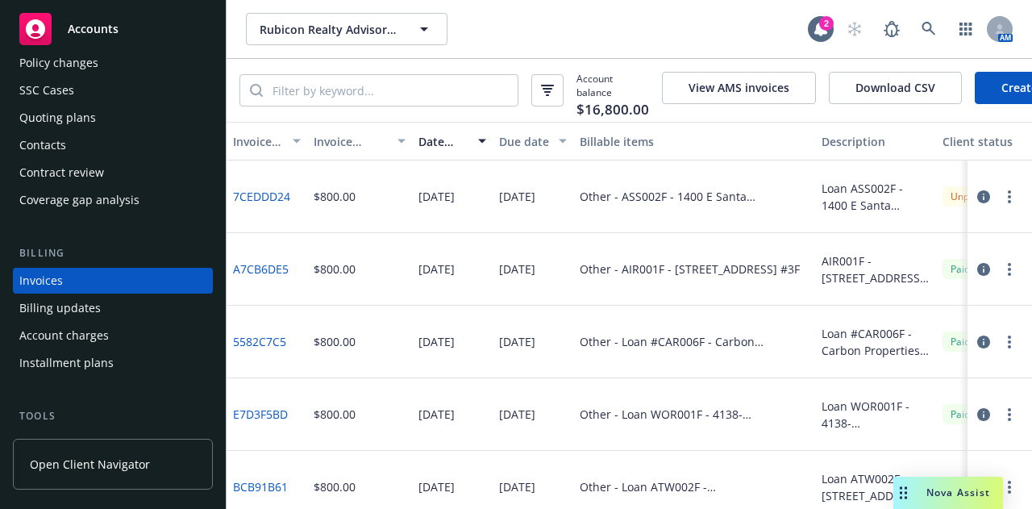
scroll to position [0, 408]
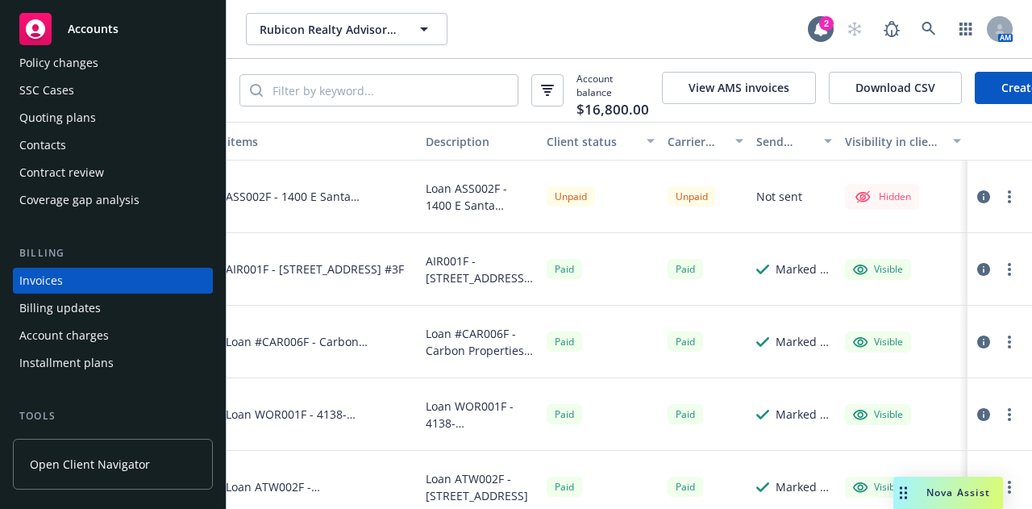
click at [1000, 203] on button "button" at bounding box center [1009, 196] width 19 height 19
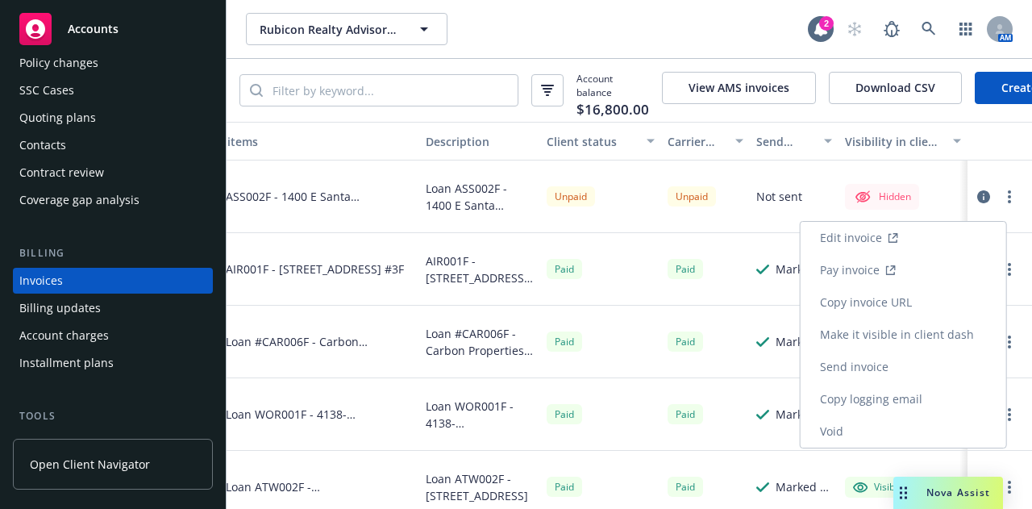
click at [970, 330] on link "Make it visible in client dash" at bounding box center [903, 334] width 206 height 32
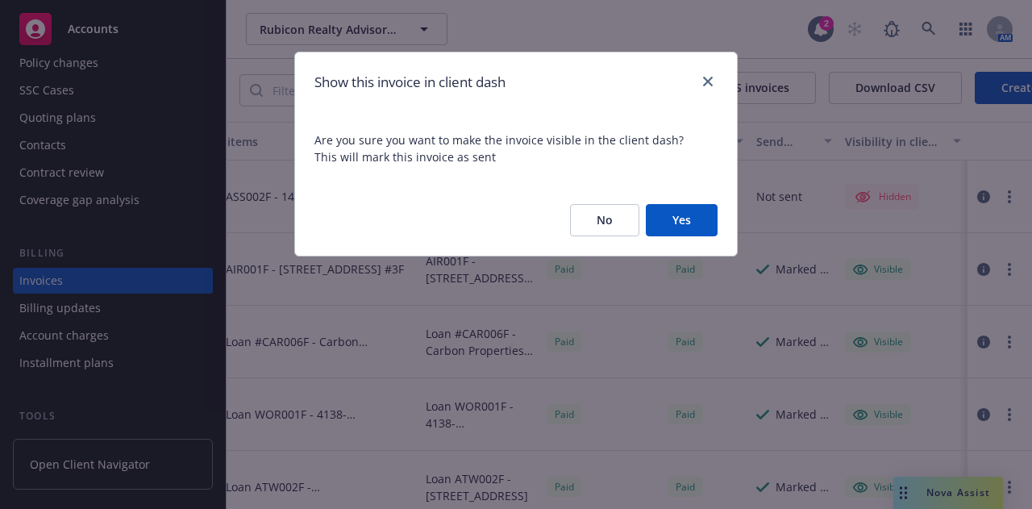
click at [704, 227] on button "Yes" at bounding box center [682, 220] width 72 height 32
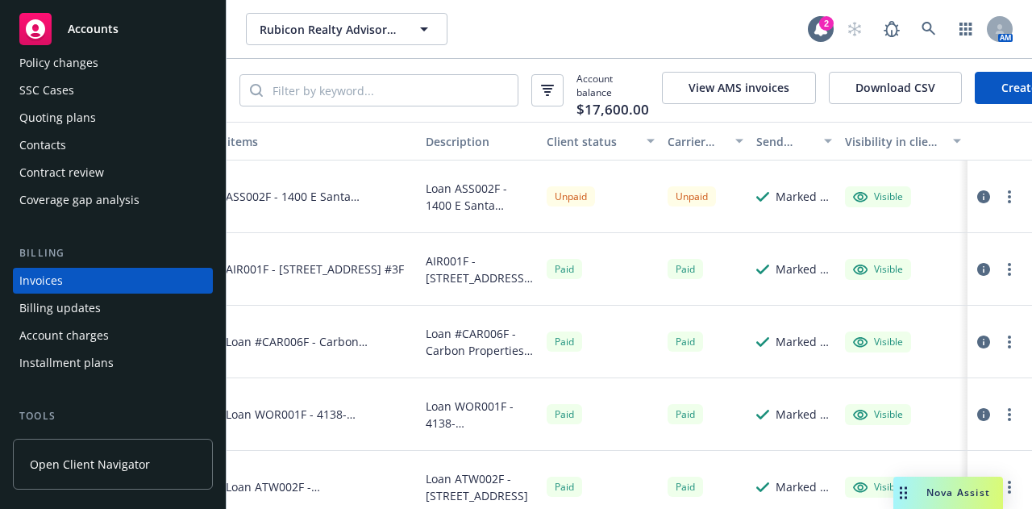
click at [1008, 193] on circle "button" at bounding box center [1009, 191] width 3 height 3
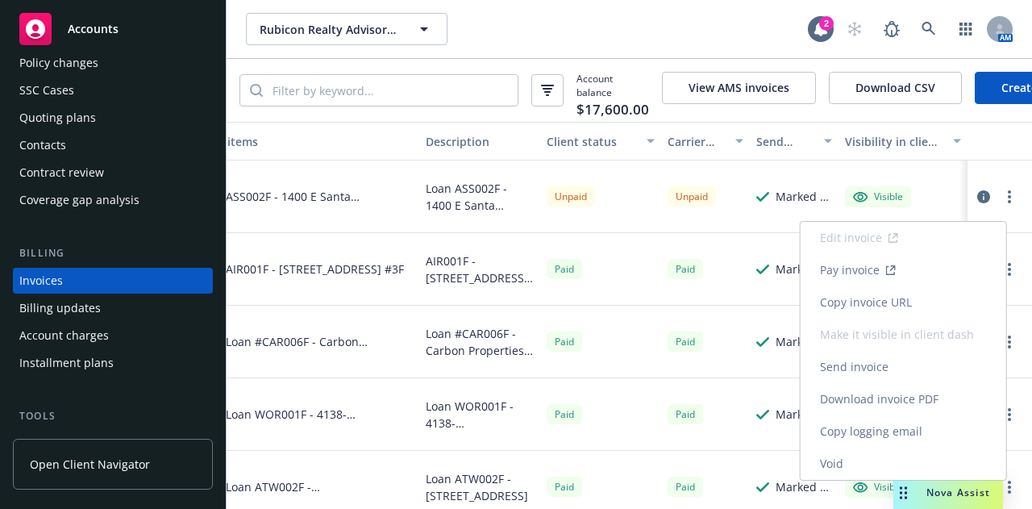
click at [896, 435] on link "Copy logging email" at bounding box center [903, 431] width 206 height 32
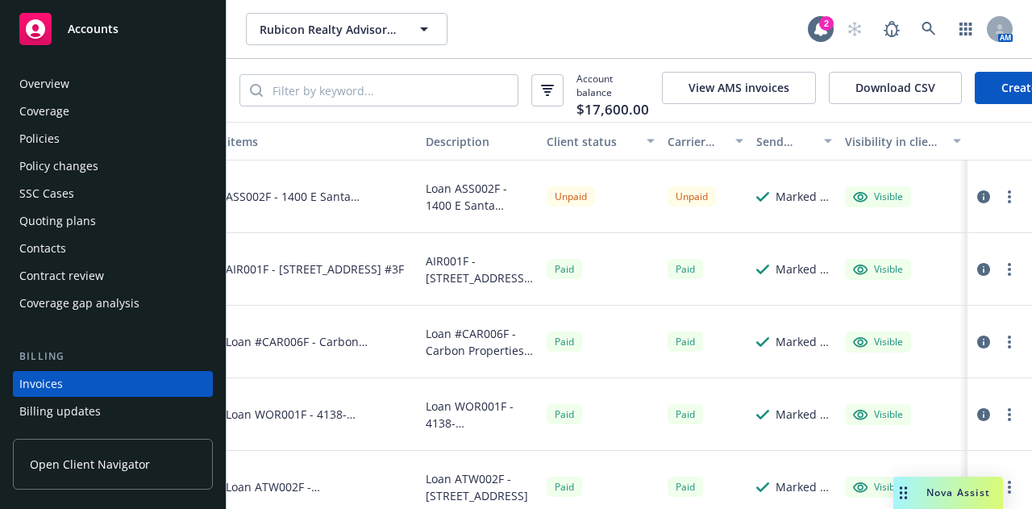
click at [111, 80] on div "Overview" at bounding box center [112, 84] width 187 height 26
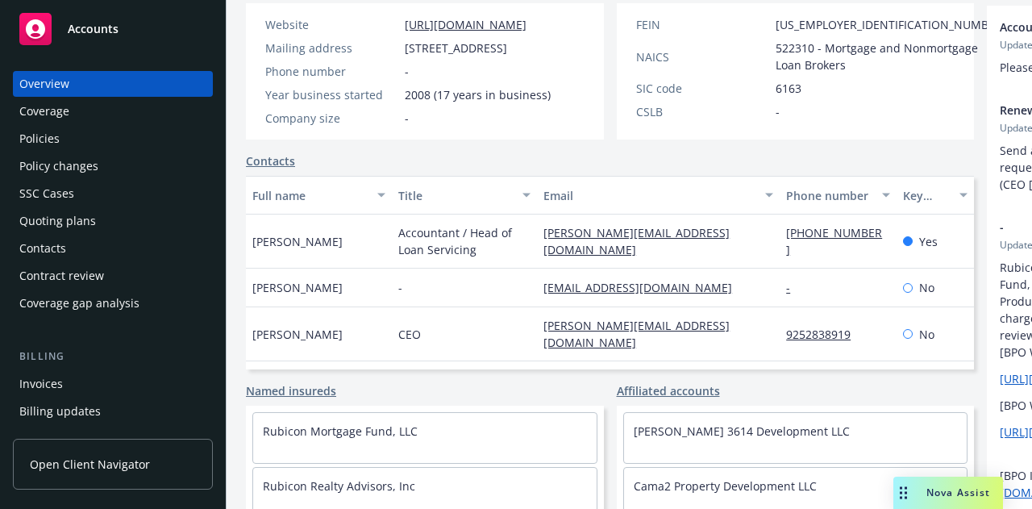
scroll to position [15, 0]
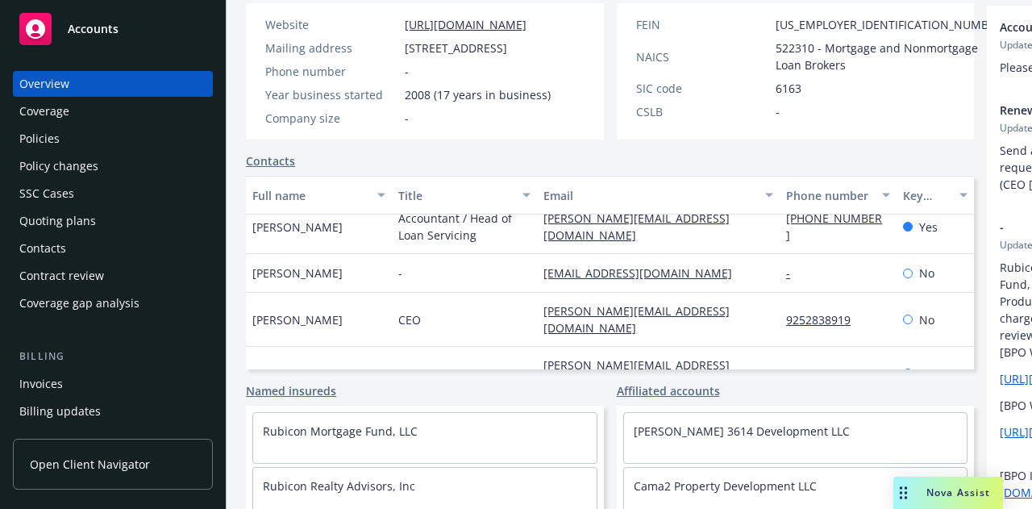
click at [95, 14] on div "Accounts" at bounding box center [112, 29] width 187 height 32
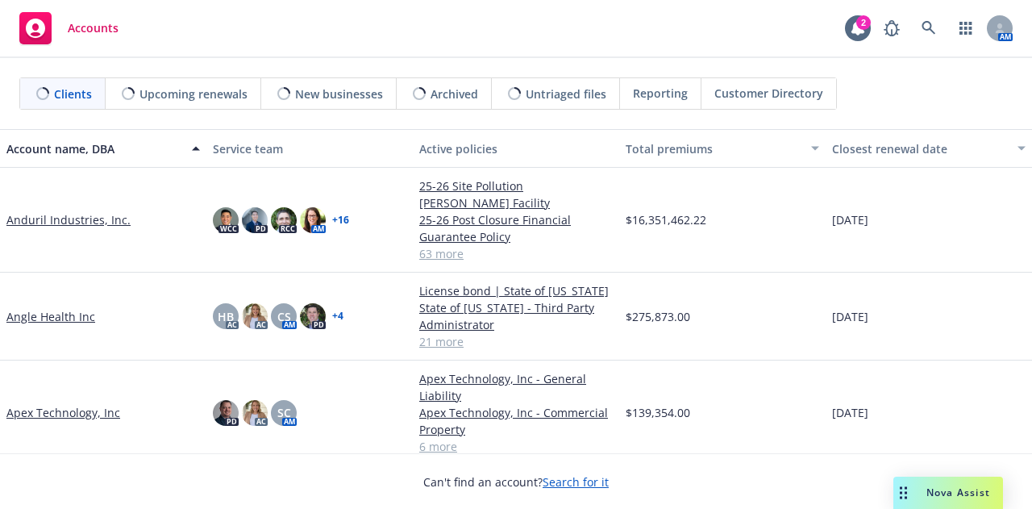
click at [111, 215] on link "Anduril Industries, Inc." at bounding box center [68, 219] width 124 height 17
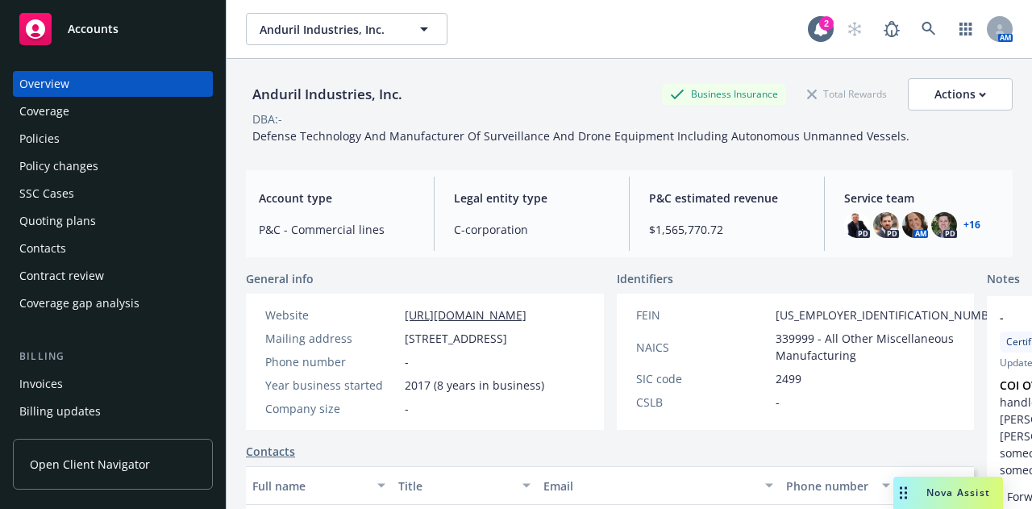
click at [113, 147] on div "Policies" at bounding box center [112, 139] width 187 height 26
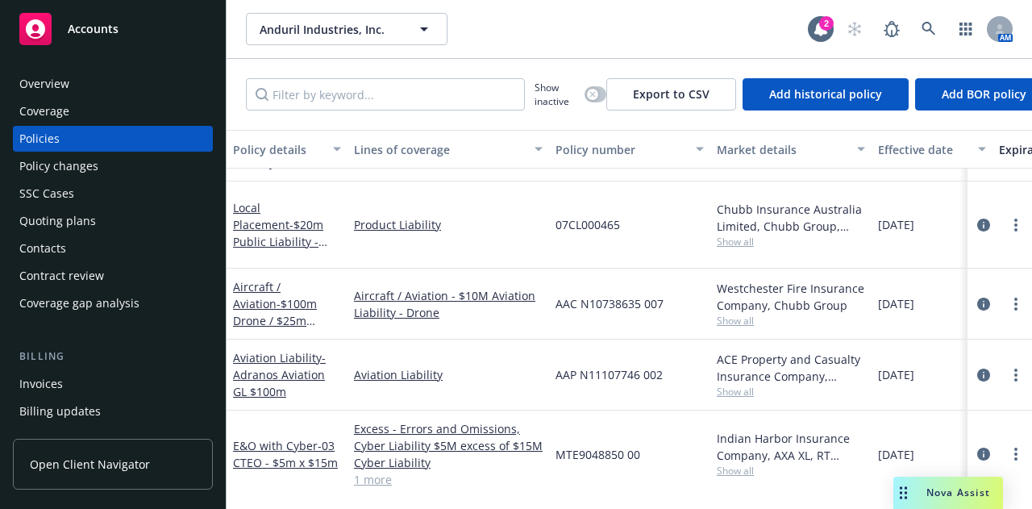
scroll to position [2103, 0]
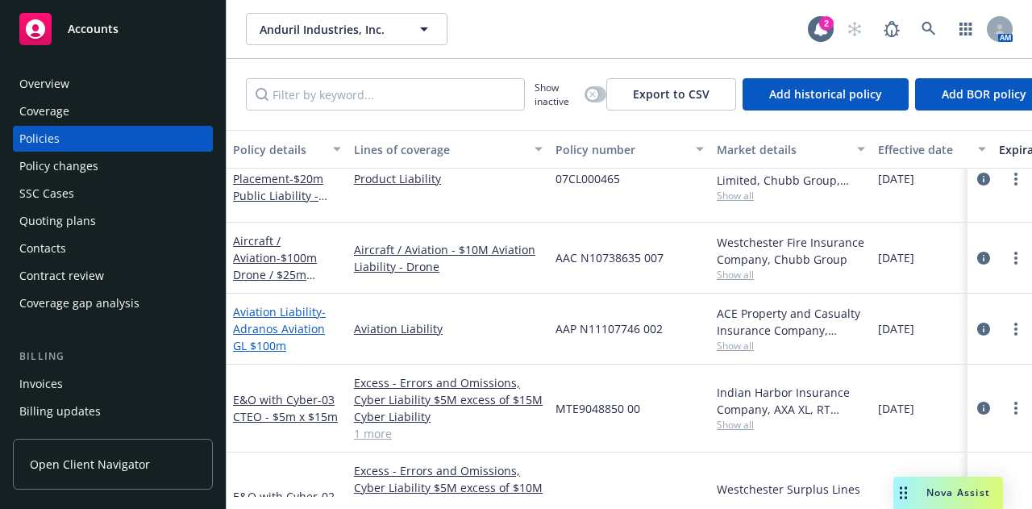
click at [285, 306] on span "- Adranos Aviation GL $100m" at bounding box center [279, 328] width 93 height 49
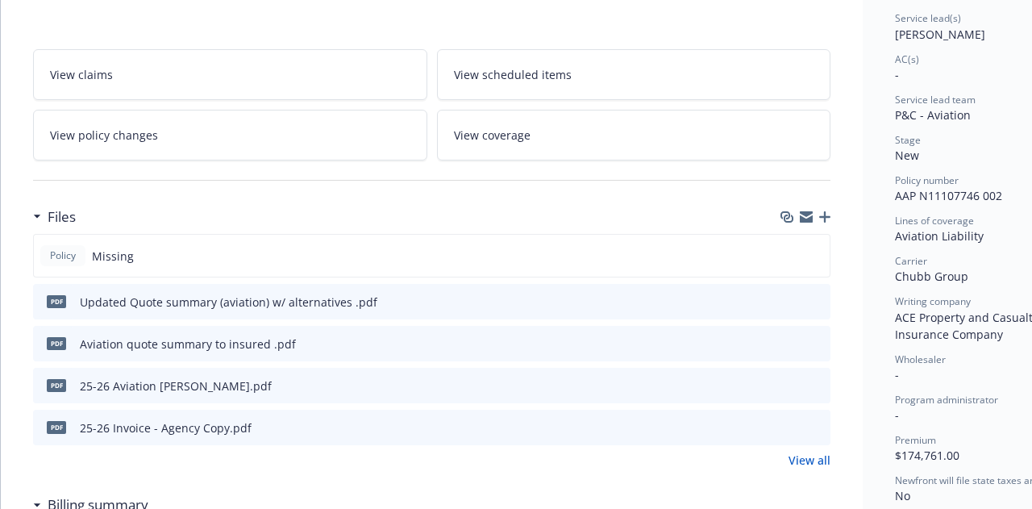
scroll to position [252, 0]
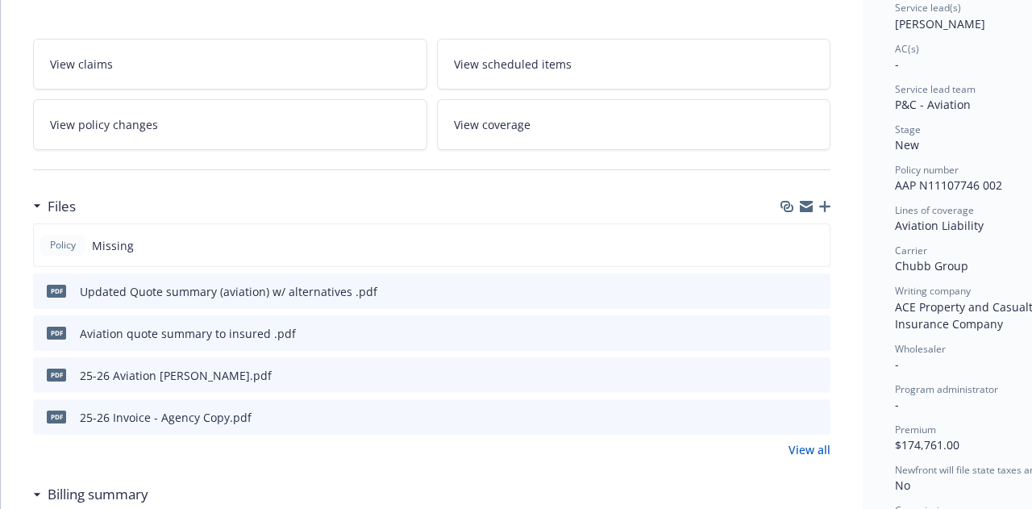
click at [828, 204] on icon "button" at bounding box center [824, 206] width 11 height 11
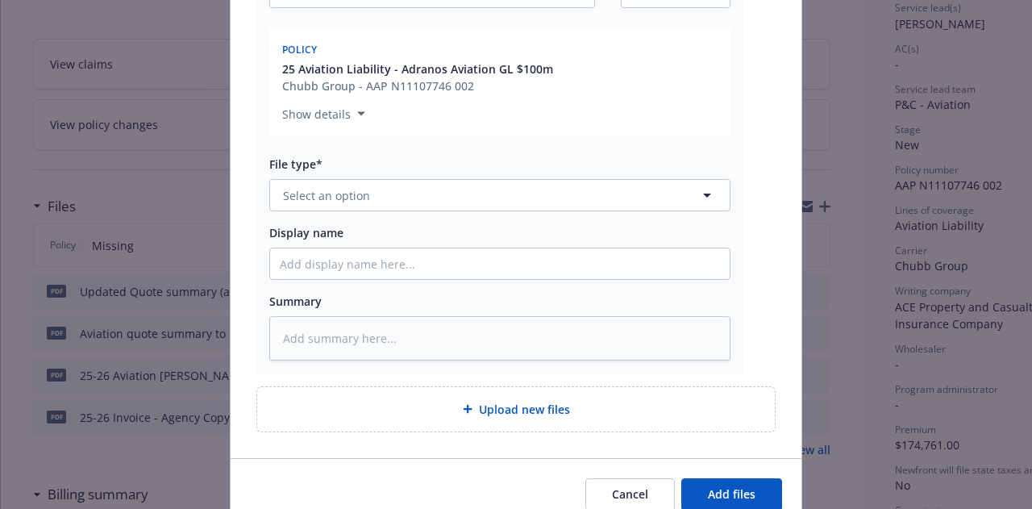
scroll to position [364, 0]
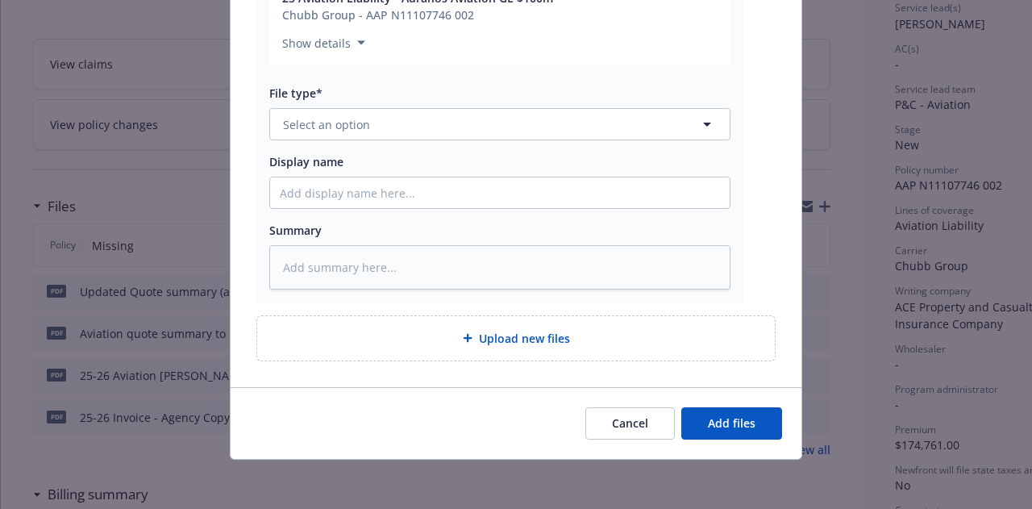
type textarea "x"
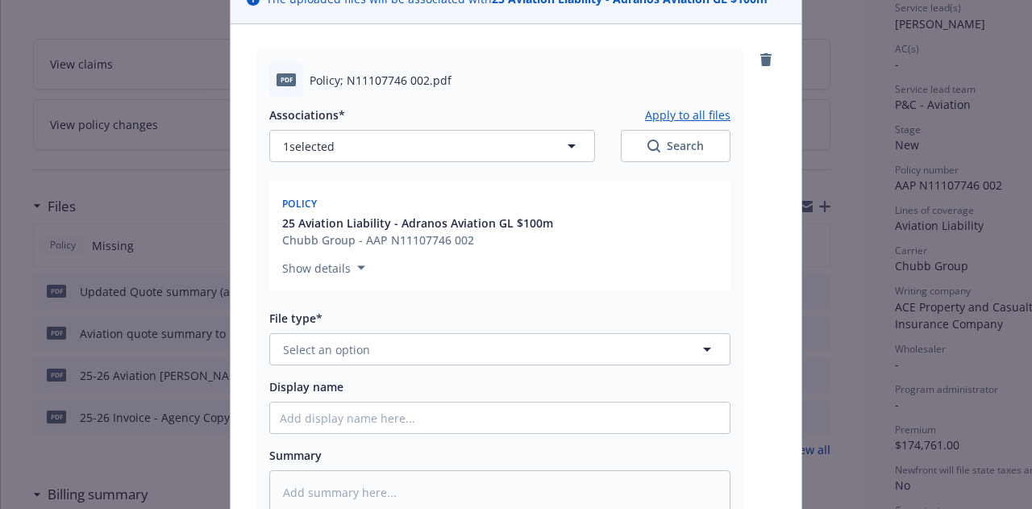
scroll to position [137, 0]
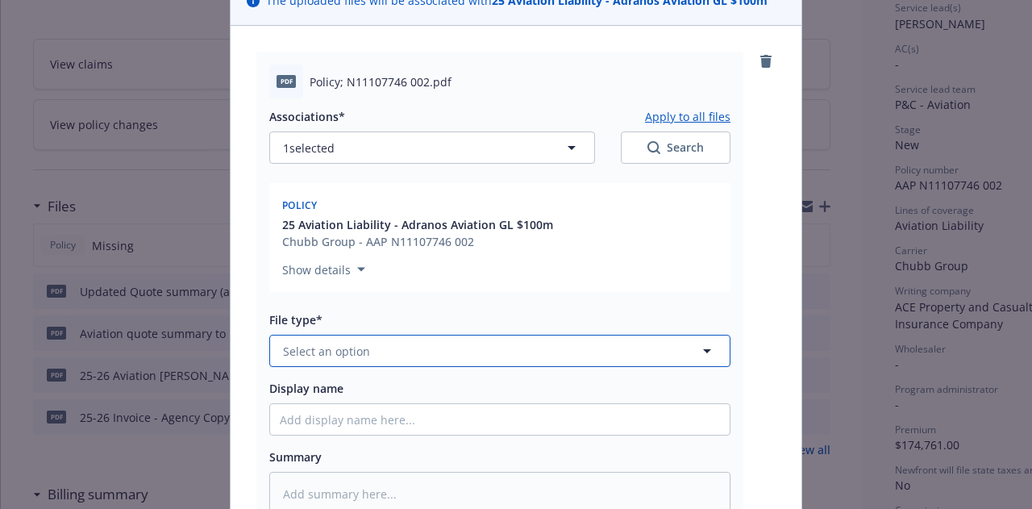
click at [449, 364] on button "Select an option" at bounding box center [499, 351] width 461 height 32
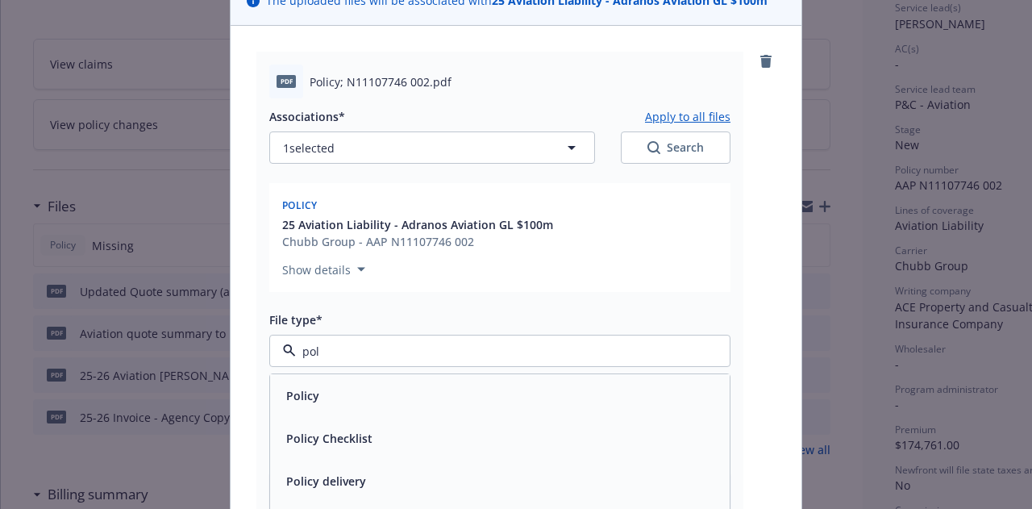
type input "poli"
click at [442, 388] on div "Policy" at bounding box center [500, 395] width 440 height 23
type textarea "x"
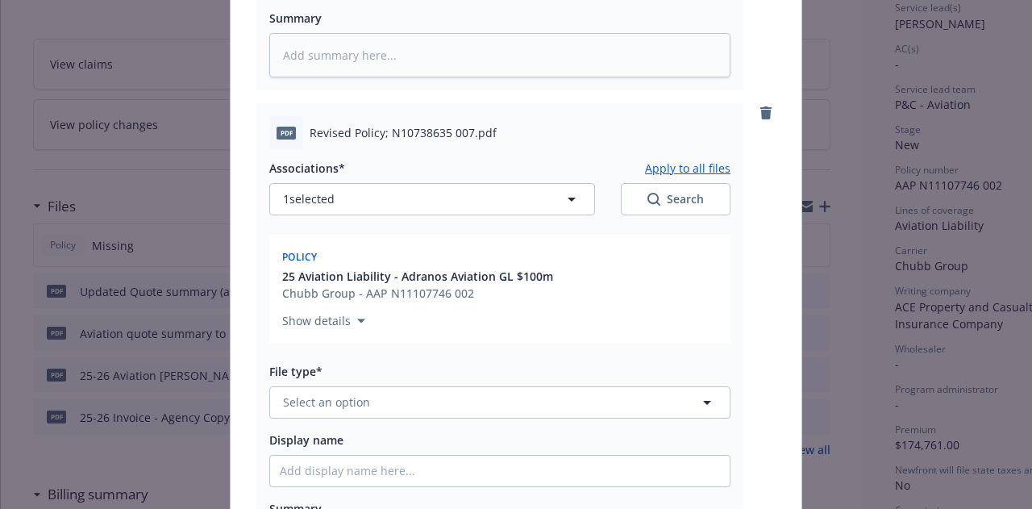
scroll to position [576, 0]
type textarea "x"
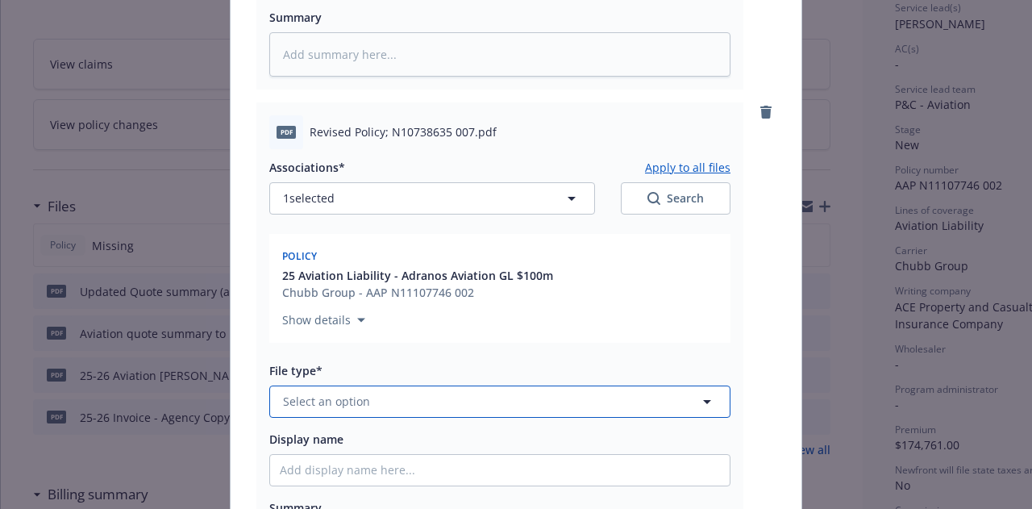
click at [394, 408] on button "Select an option" at bounding box center [499, 401] width 461 height 32
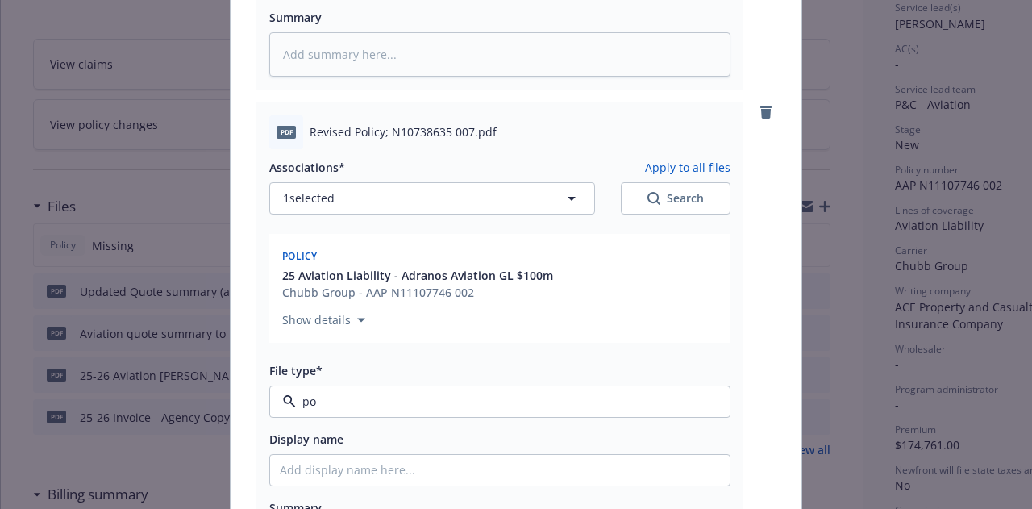
type input "pol"
click at [387, 437] on div "Policy" at bounding box center [500, 445] width 440 height 23
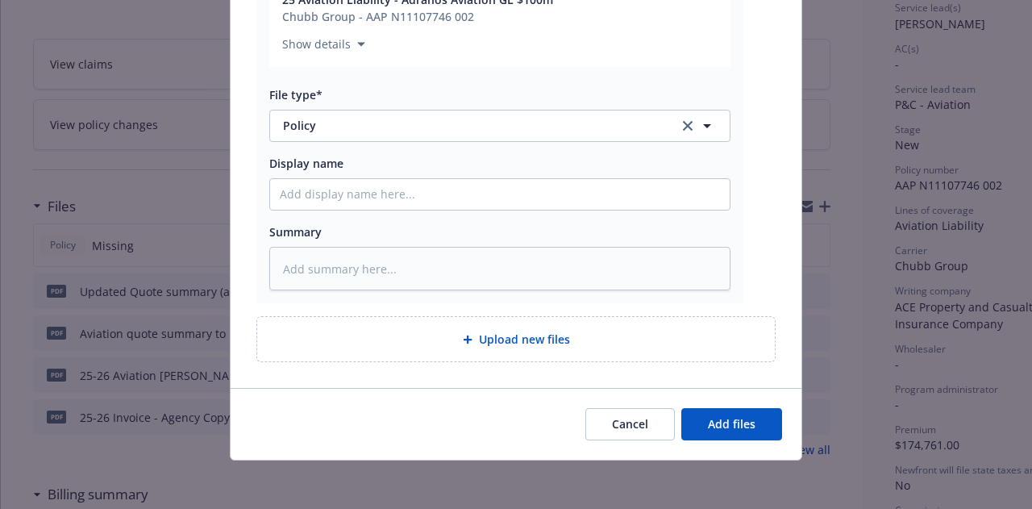
scroll to position [853, 0]
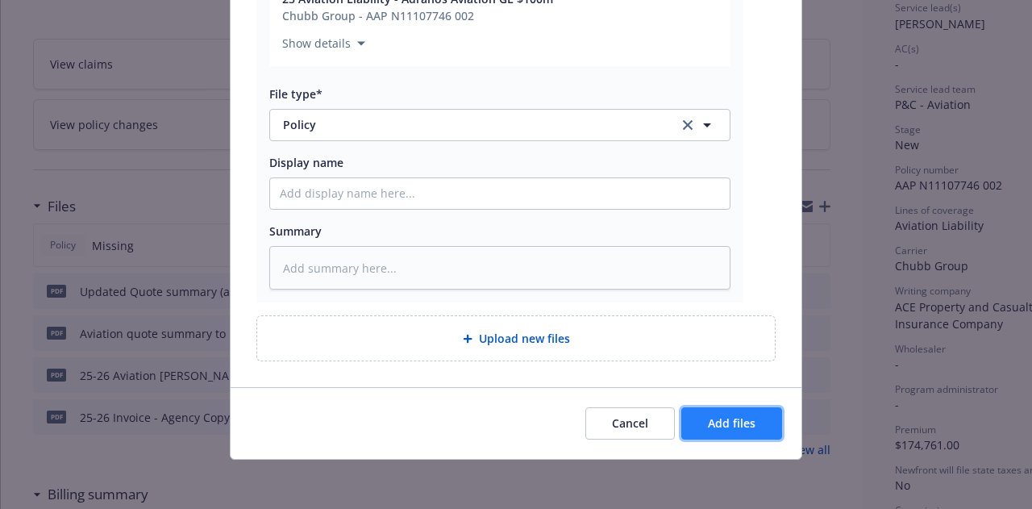
click at [756, 417] on button "Add files" at bounding box center [731, 423] width 101 height 32
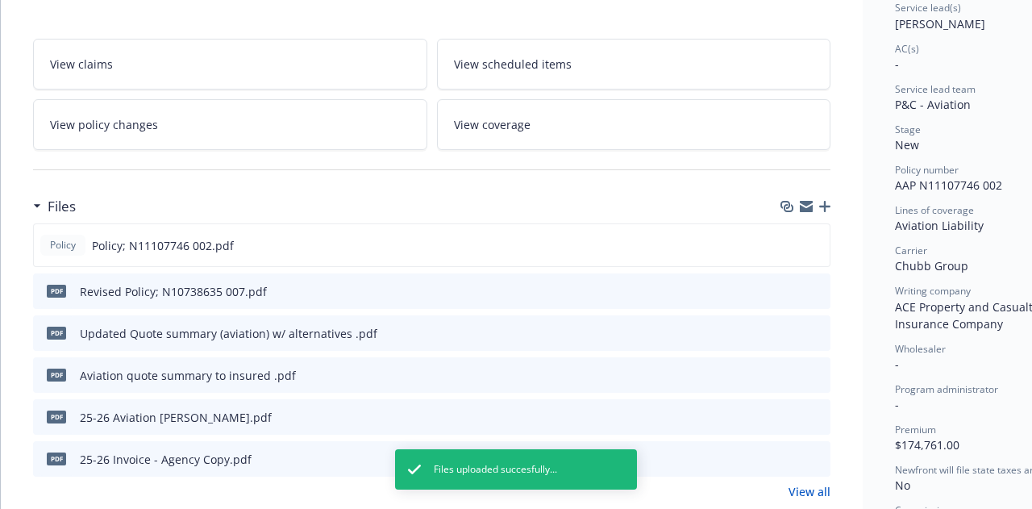
scroll to position [0, 0]
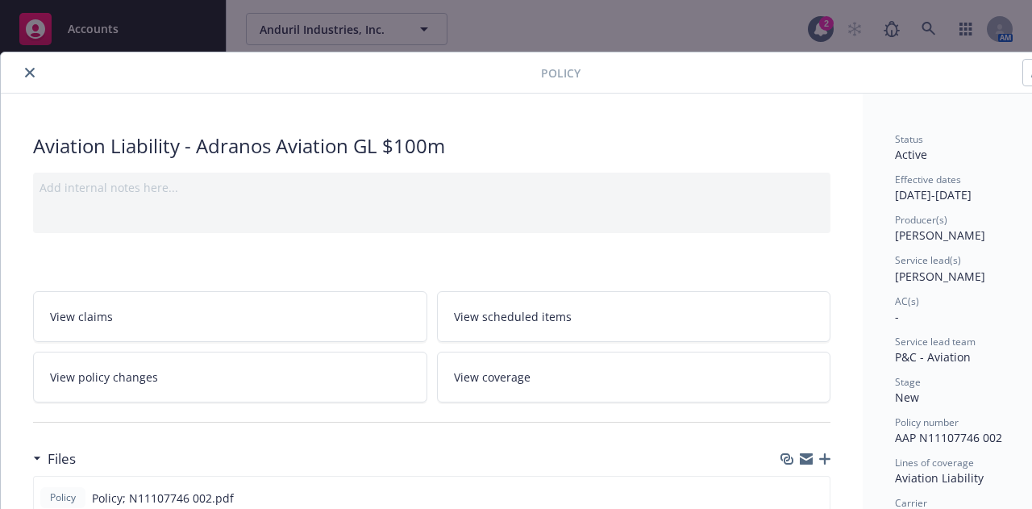
click at [32, 75] on icon "close" at bounding box center [30, 73] width 10 height 10
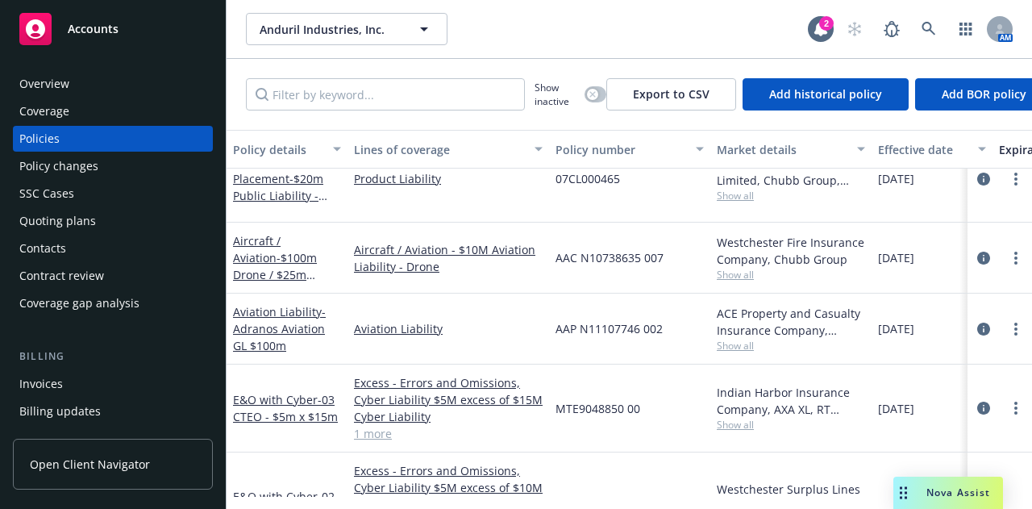
click at [99, 34] on span "Accounts" at bounding box center [93, 29] width 51 height 13
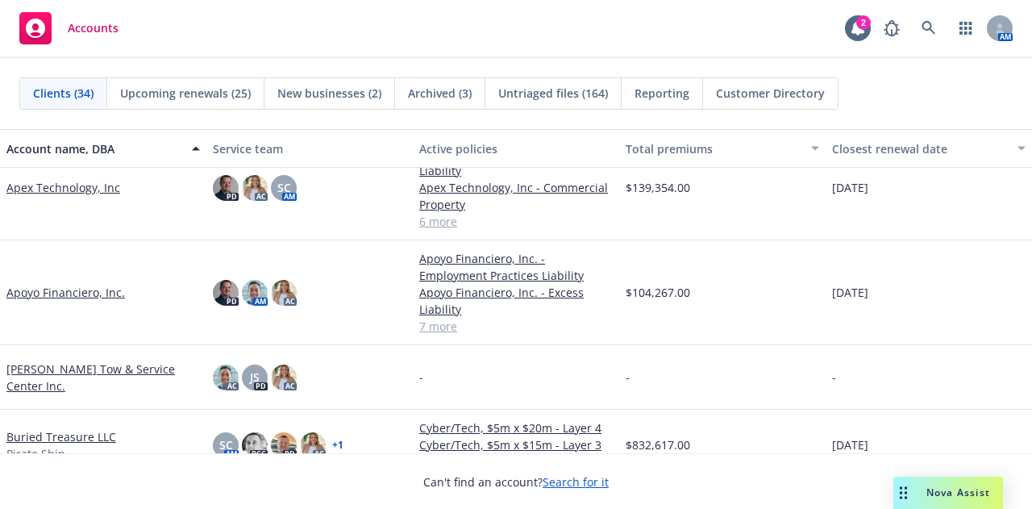
scroll to position [183, 0]
click at [78, 292] on link "Apoyo Financiero, Inc." at bounding box center [65, 293] width 118 height 17
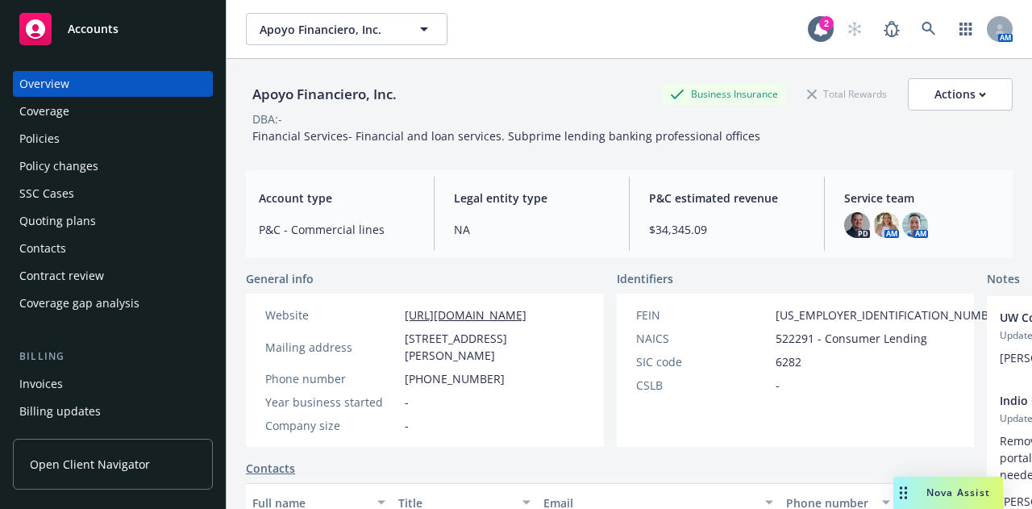
click at [172, 148] on div "Policies" at bounding box center [112, 139] width 187 height 26
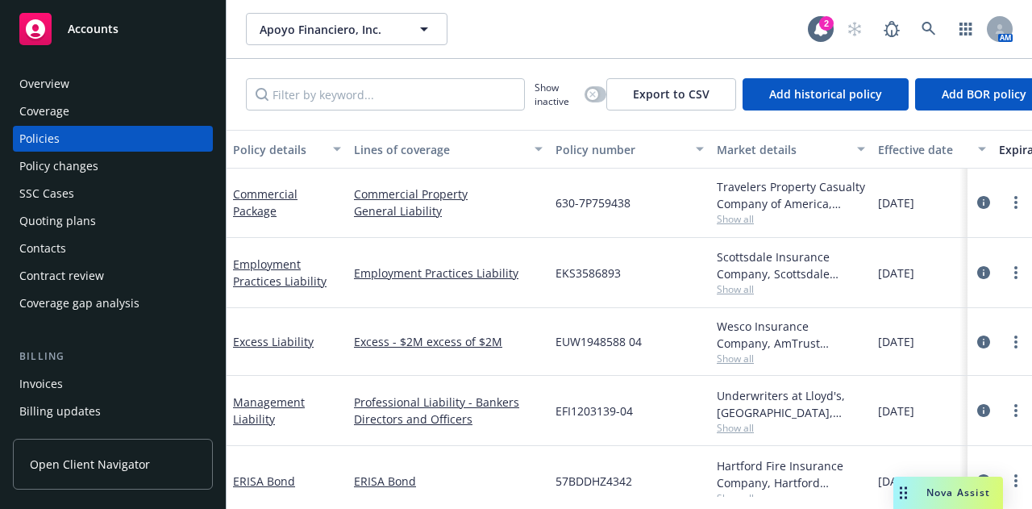
scroll to position [294, 0]
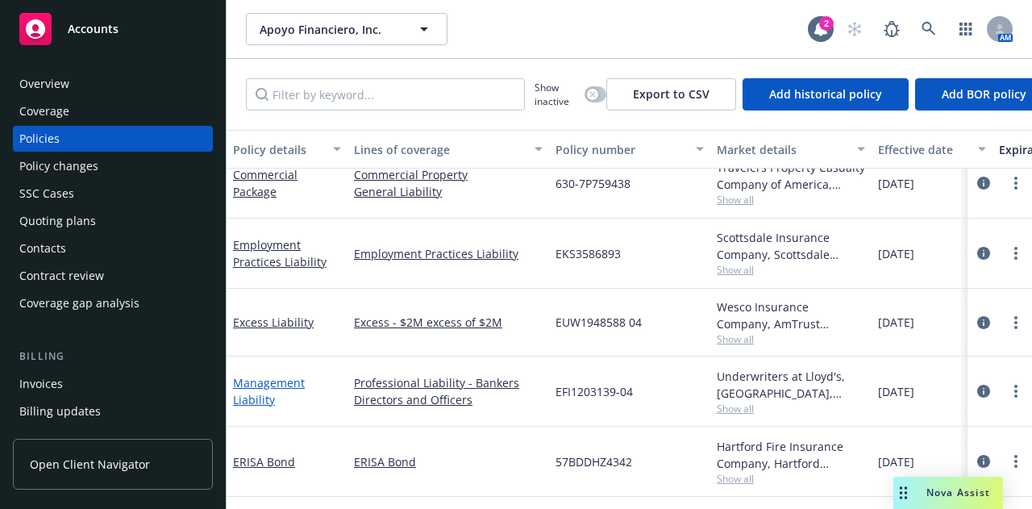
click at [283, 376] on link "Management Liability" at bounding box center [269, 391] width 72 height 32
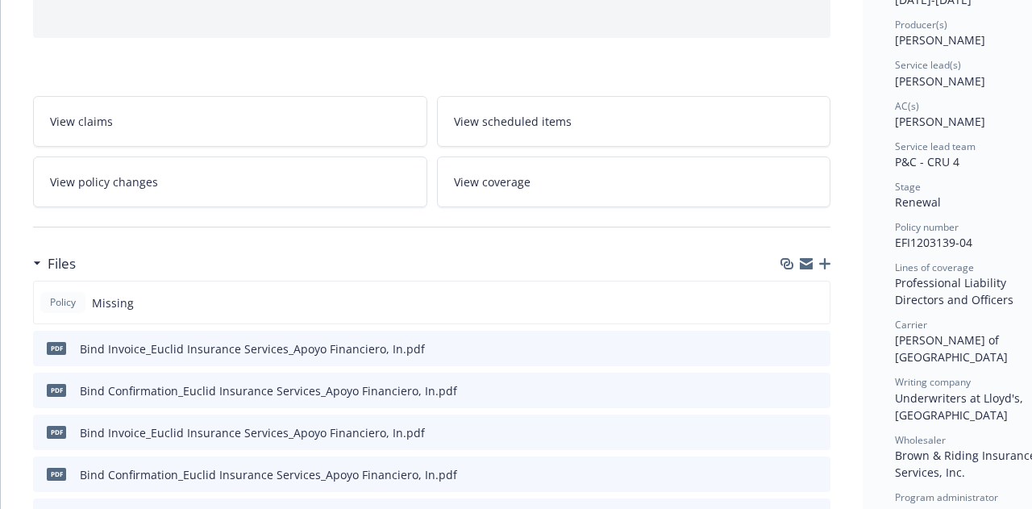
scroll to position [197, 0]
click at [825, 262] on icon "button" at bounding box center [824, 261] width 11 height 11
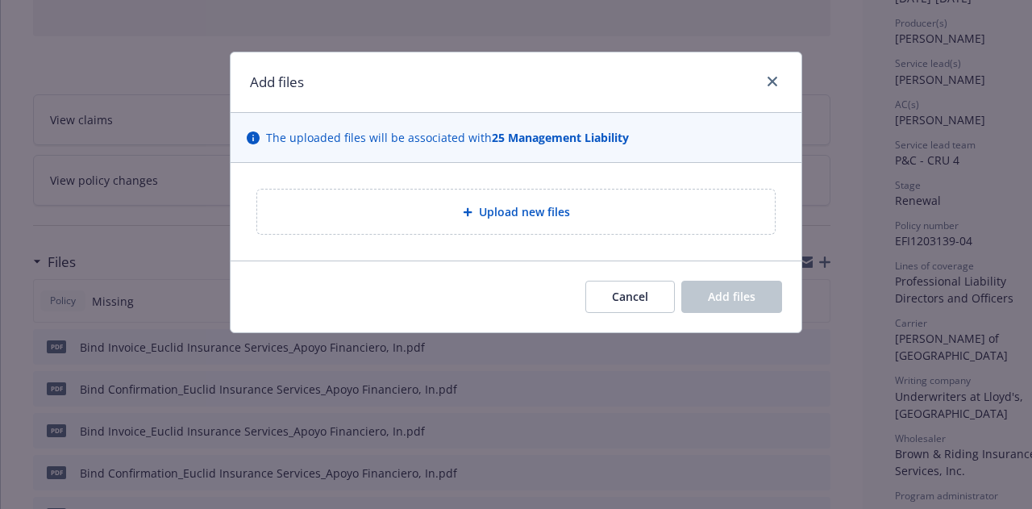
type textarea "x"
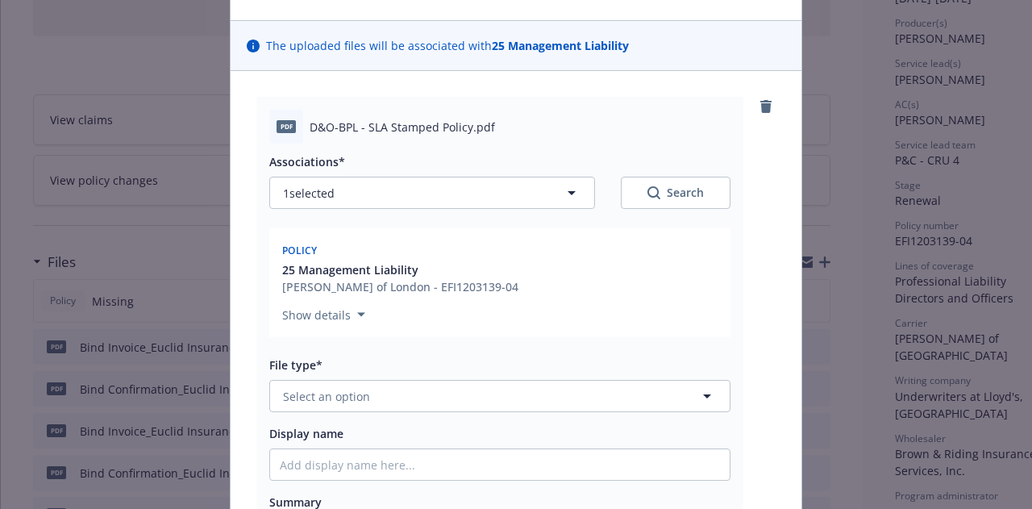
scroll to position [114, 0]
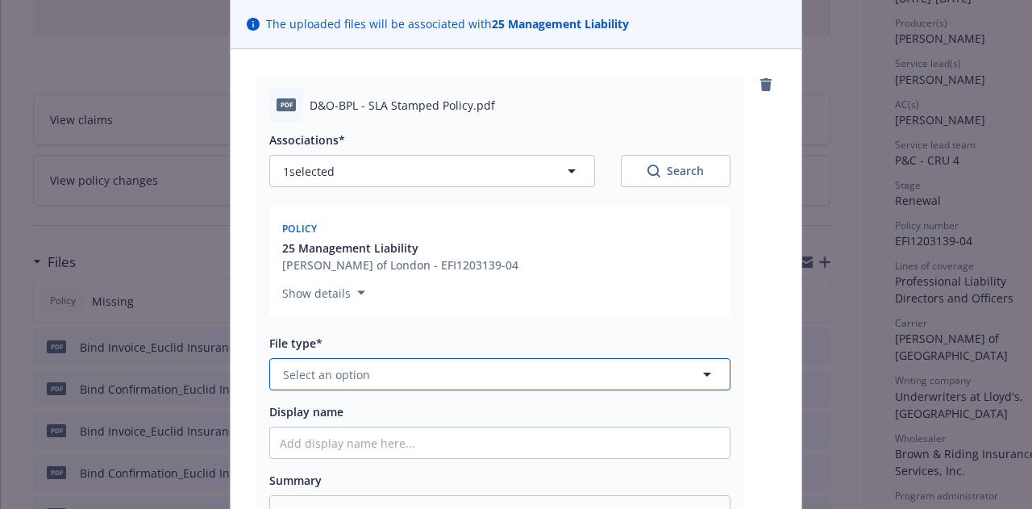
click at [476, 375] on button "Select an option" at bounding box center [499, 374] width 461 height 32
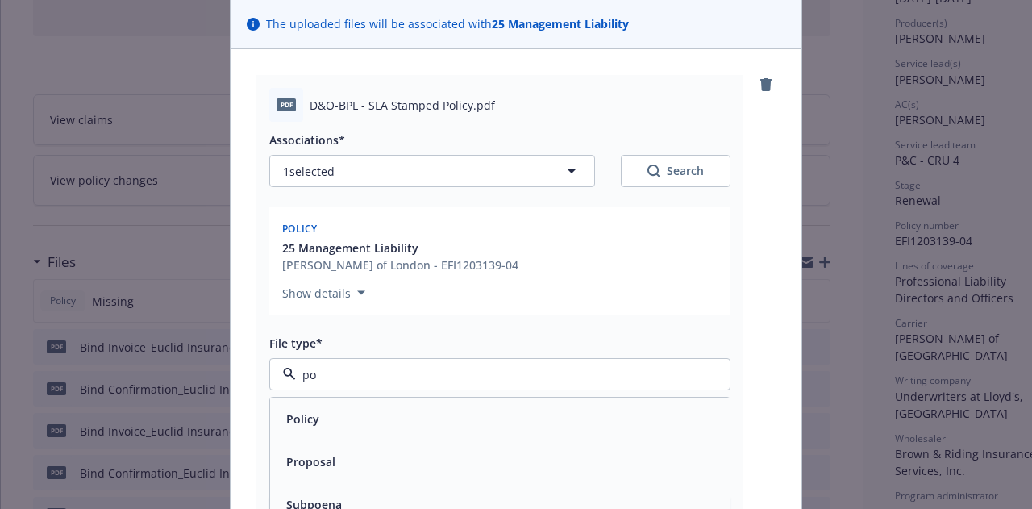
type input "pol"
click at [474, 405] on div "Policy" at bounding box center [499, 418] width 459 height 43
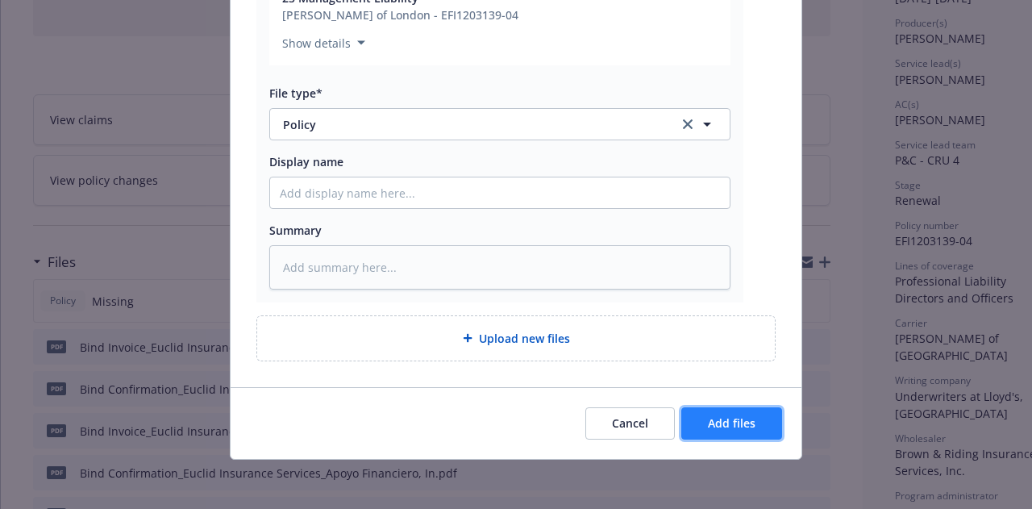
click at [754, 426] on button "Add files" at bounding box center [731, 423] width 101 height 32
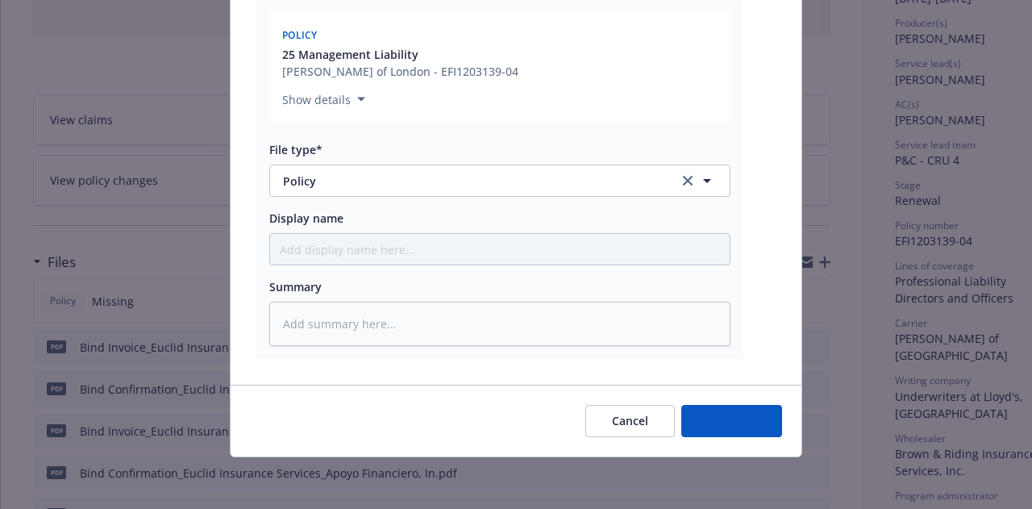
scroll to position [305, 0]
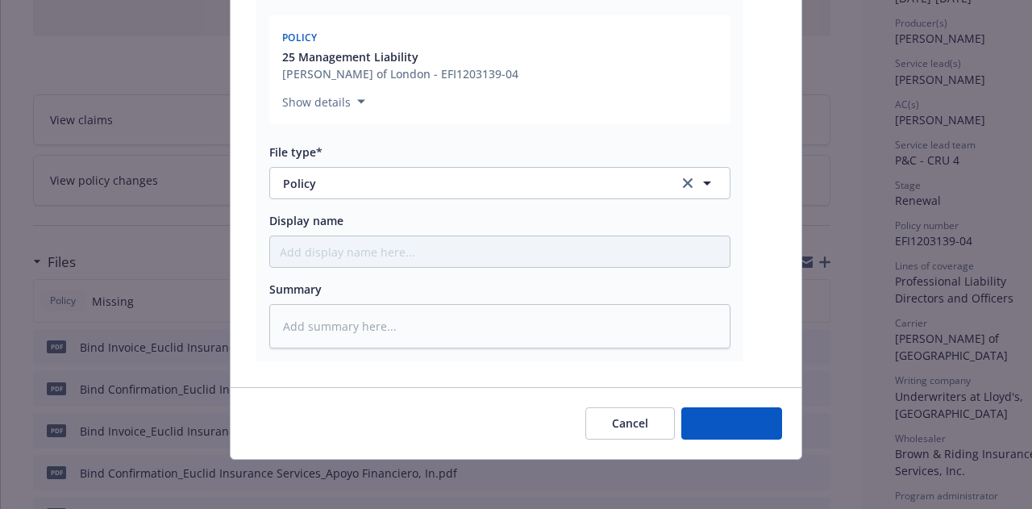
type textarea "x"
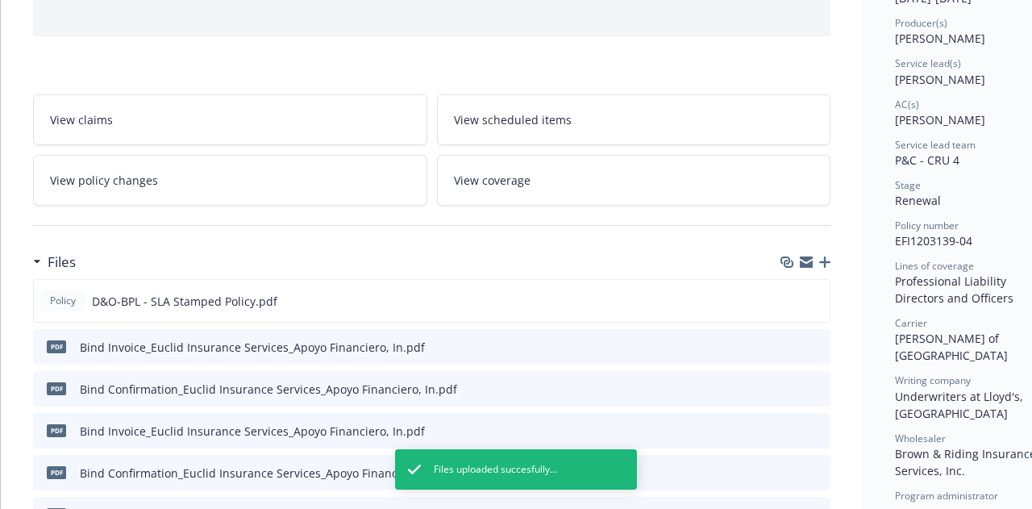
scroll to position [0, 0]
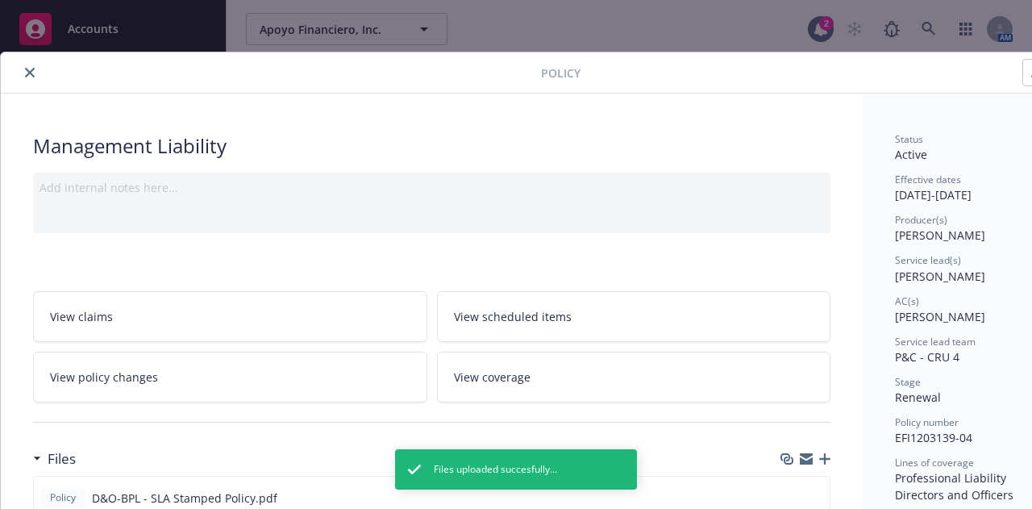
click at [27, 69] on icon "close" at bounding box center [30, 73] width 10 height 10
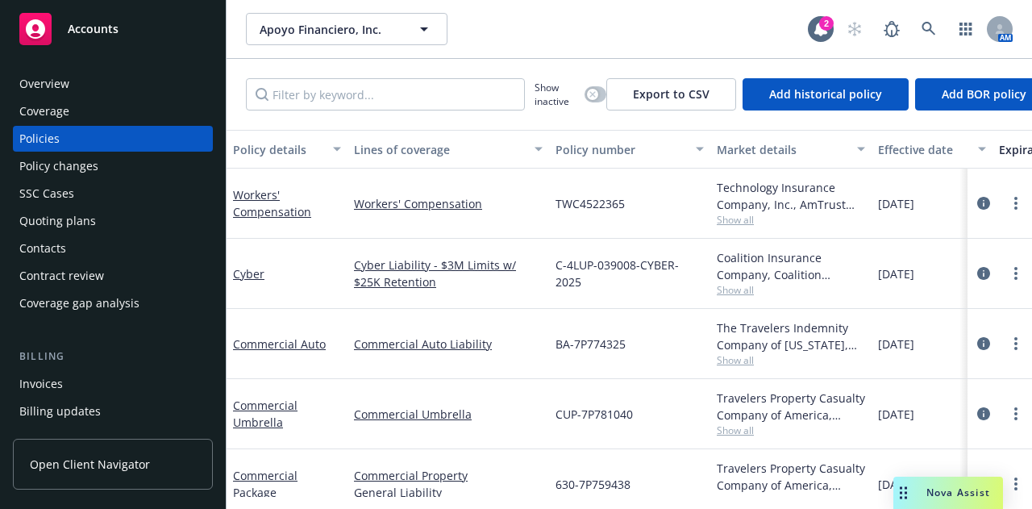
click at [132, 35] on div "Accounts" at bounding box center [112, 29] width 187 height 32
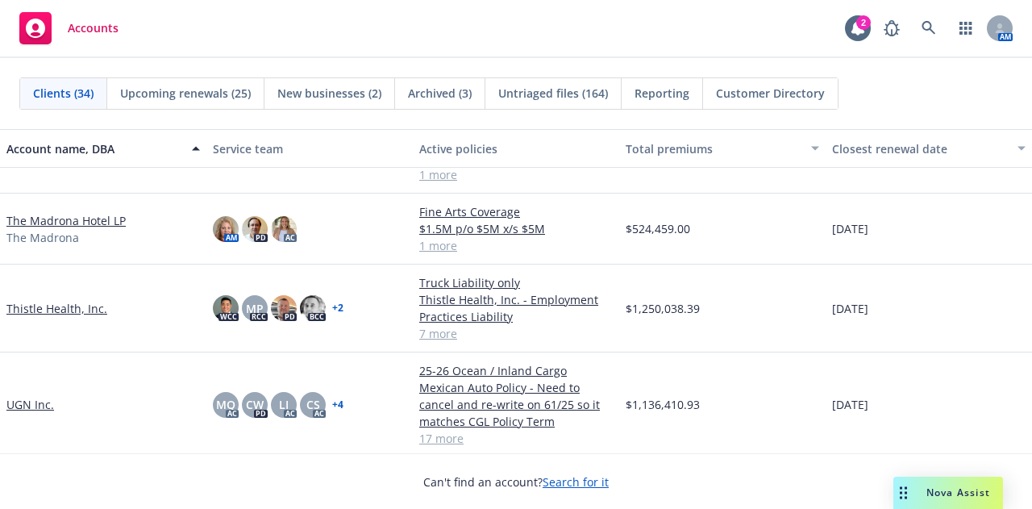
scroll to position [1988, 0]
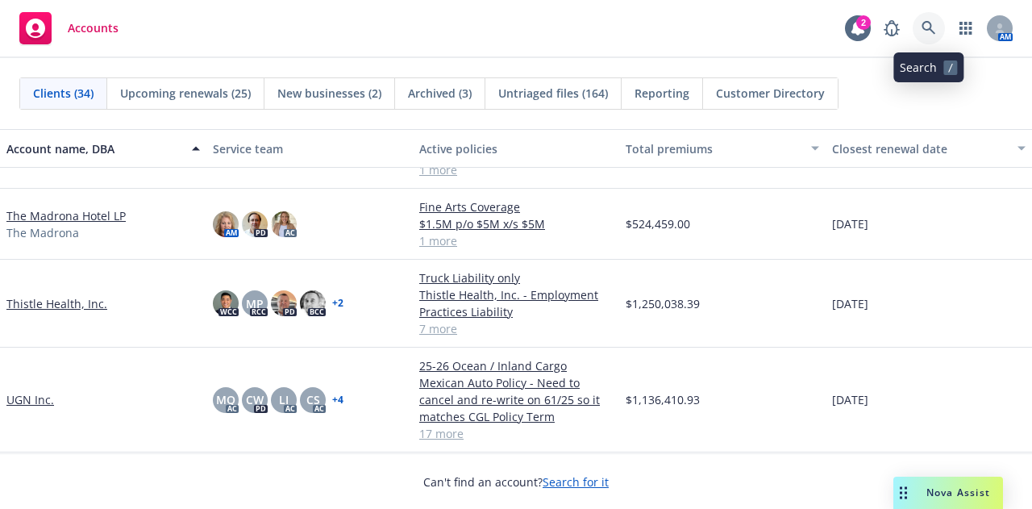
click at [933, 31] on icon at bounding box center [928, 28] width 15 height 15
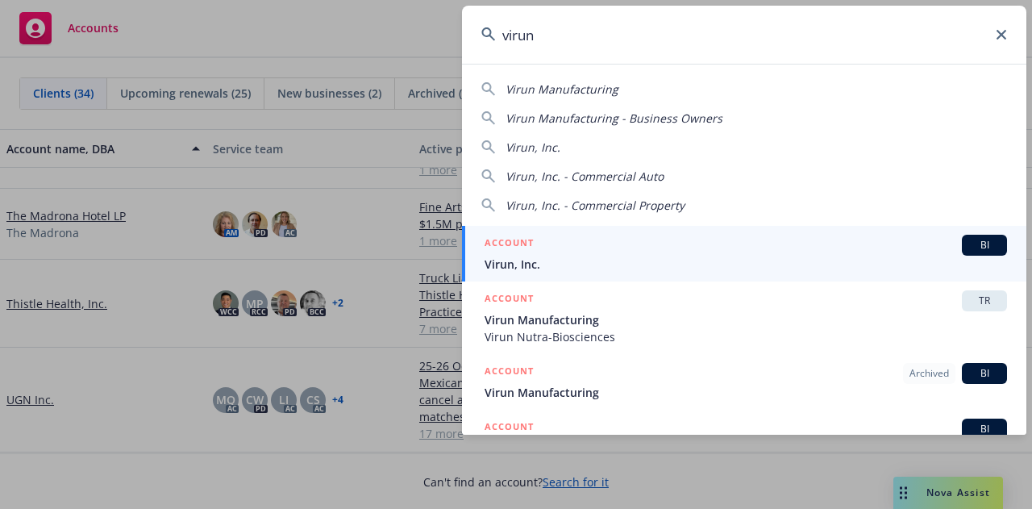
type input "virun"
click at [527, 247] on h5 "ACCOUNT" at bounding box center [508, 244] width 49 height 19
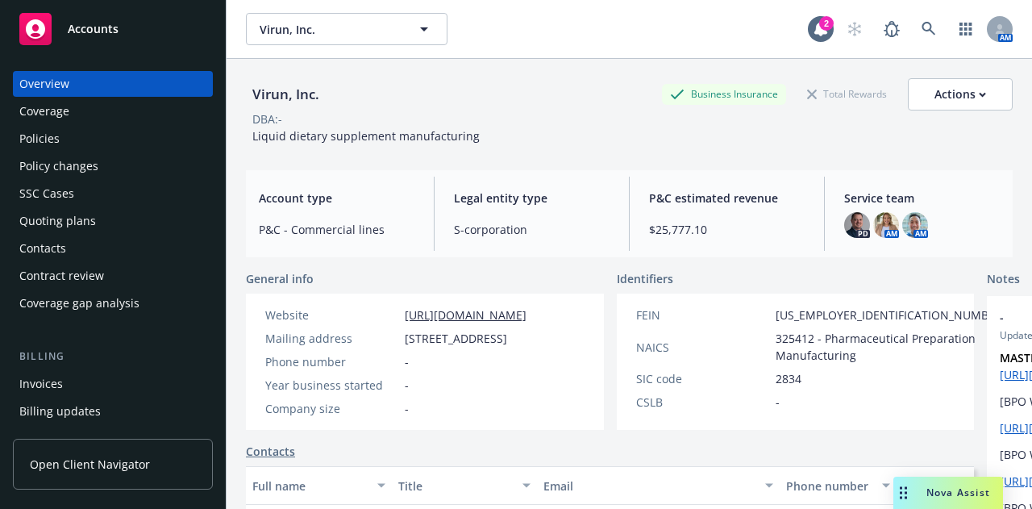
click at [168, 148] on div "Policies" at bounding box center [112, 139] width 187 height 26
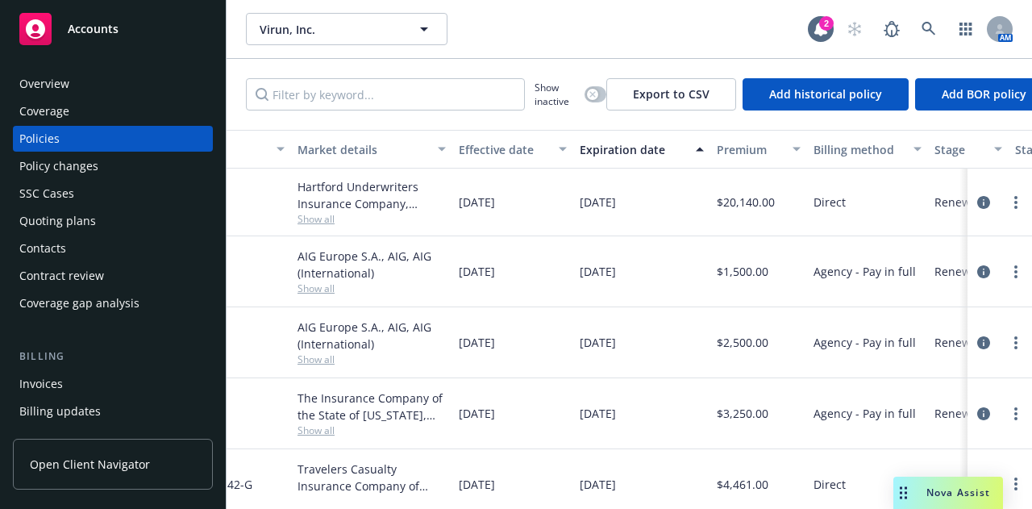
scroll to position [0, 419]
